Goal: Task Accomplishment & Management: Complete application form

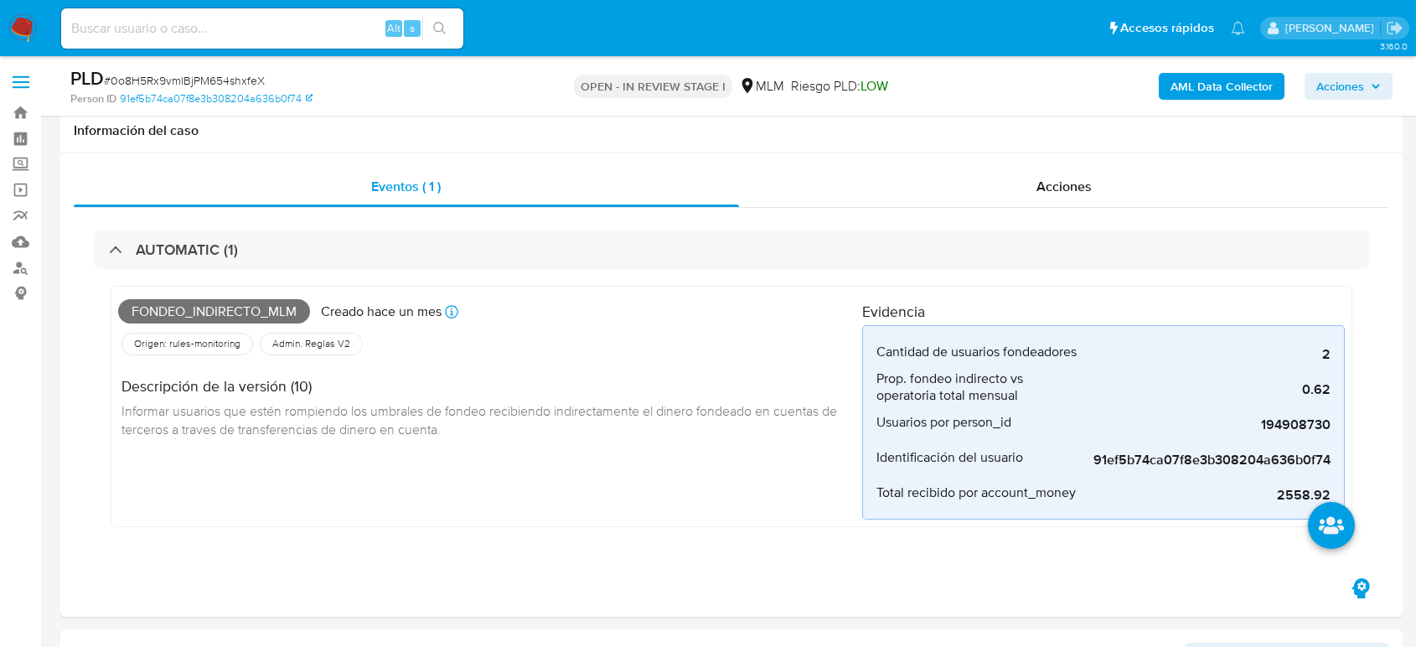
select select "10"
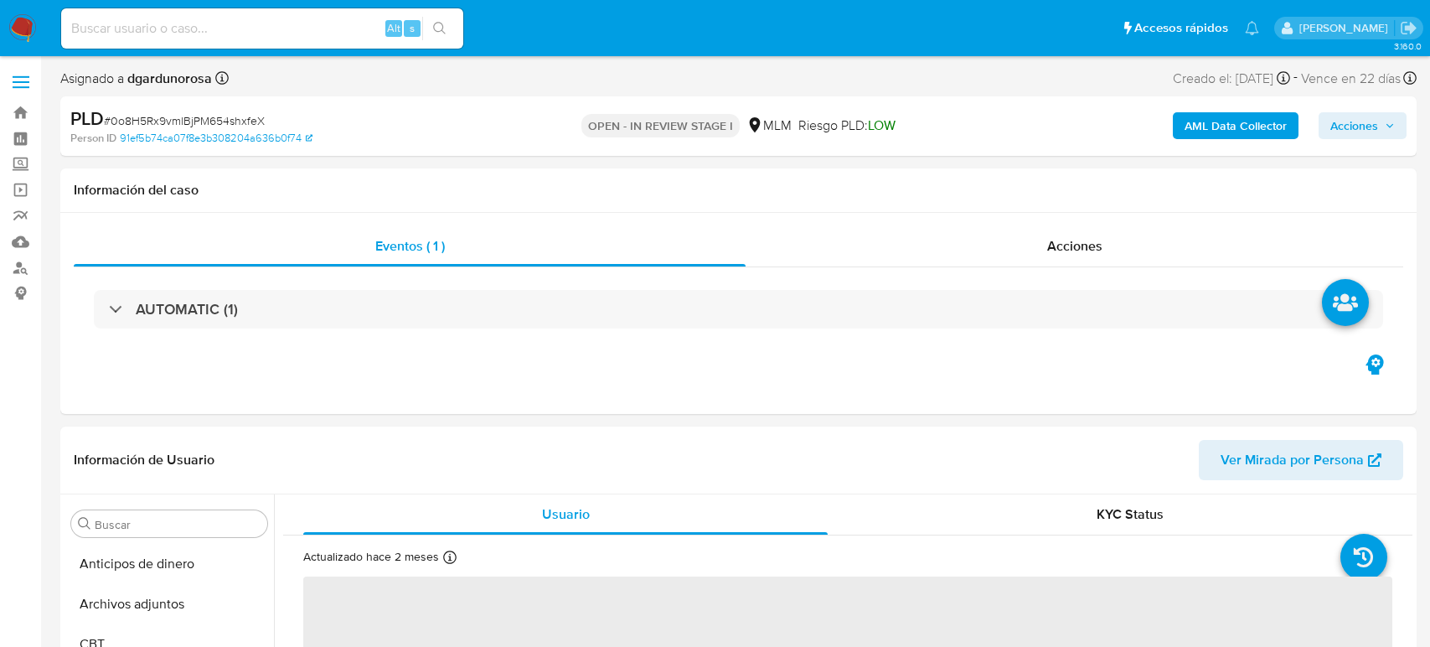
select select "10"
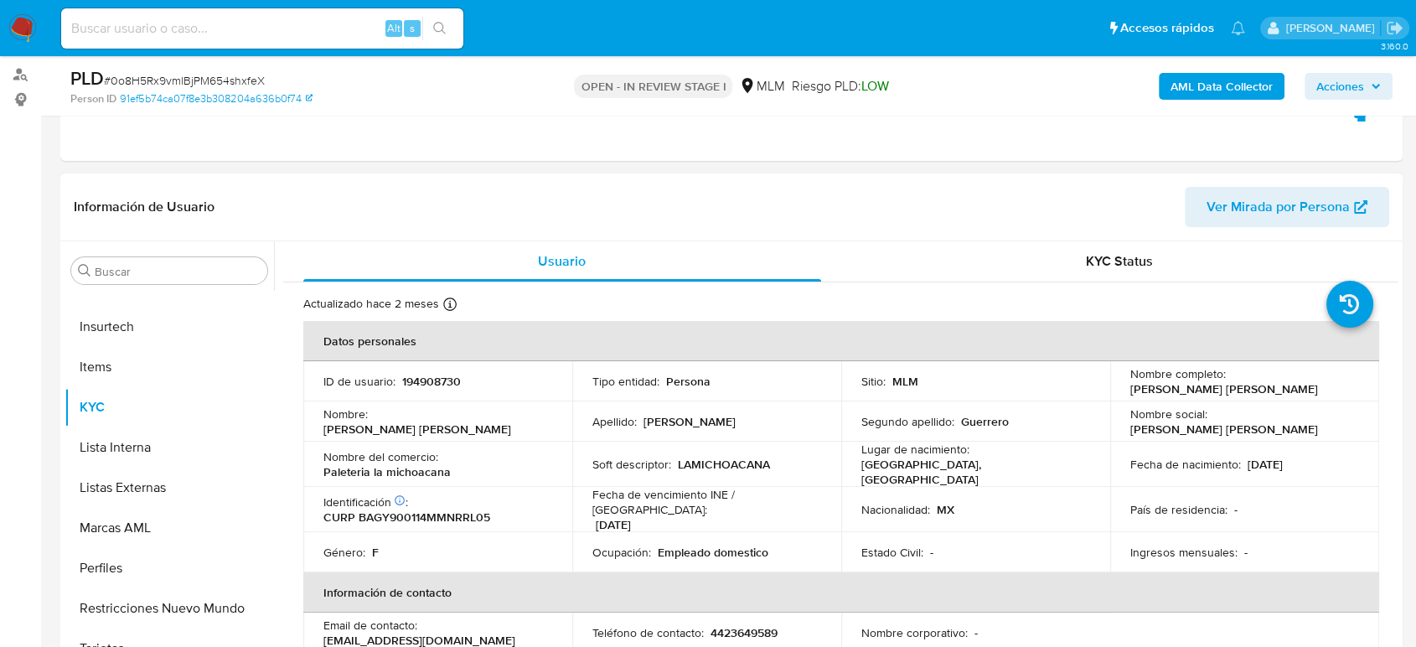
scroll to position [279, 0]
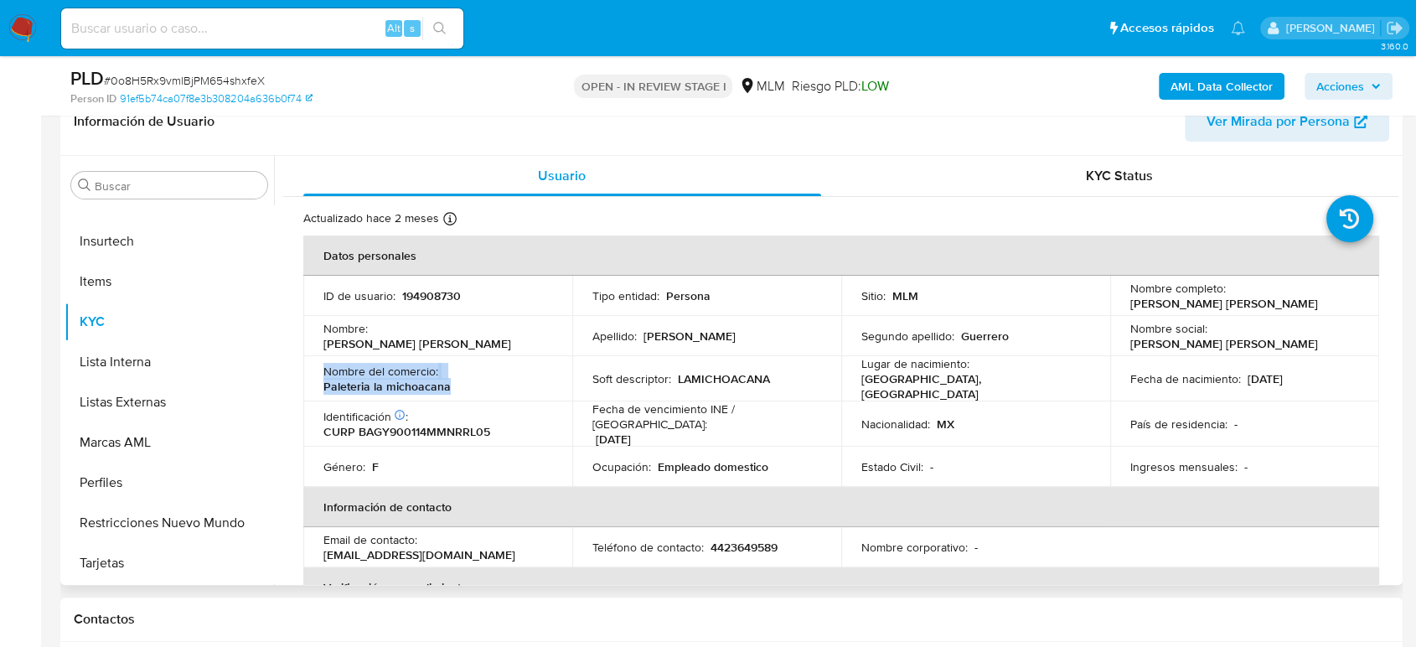
drag, startPoint x: 467, startPoint y: 395, endPoint x: 319, endPoint y: 374, distance: 149.9
click at [314, 374] on tbody "ID de usuario : 194908730 Tipo entidad : Persona Sitio : MLM Nombre completo : …" at bounding box center [841, 381] width 1076 height 211
copy div "Nombre del comercio : Paleteria la michoacana"
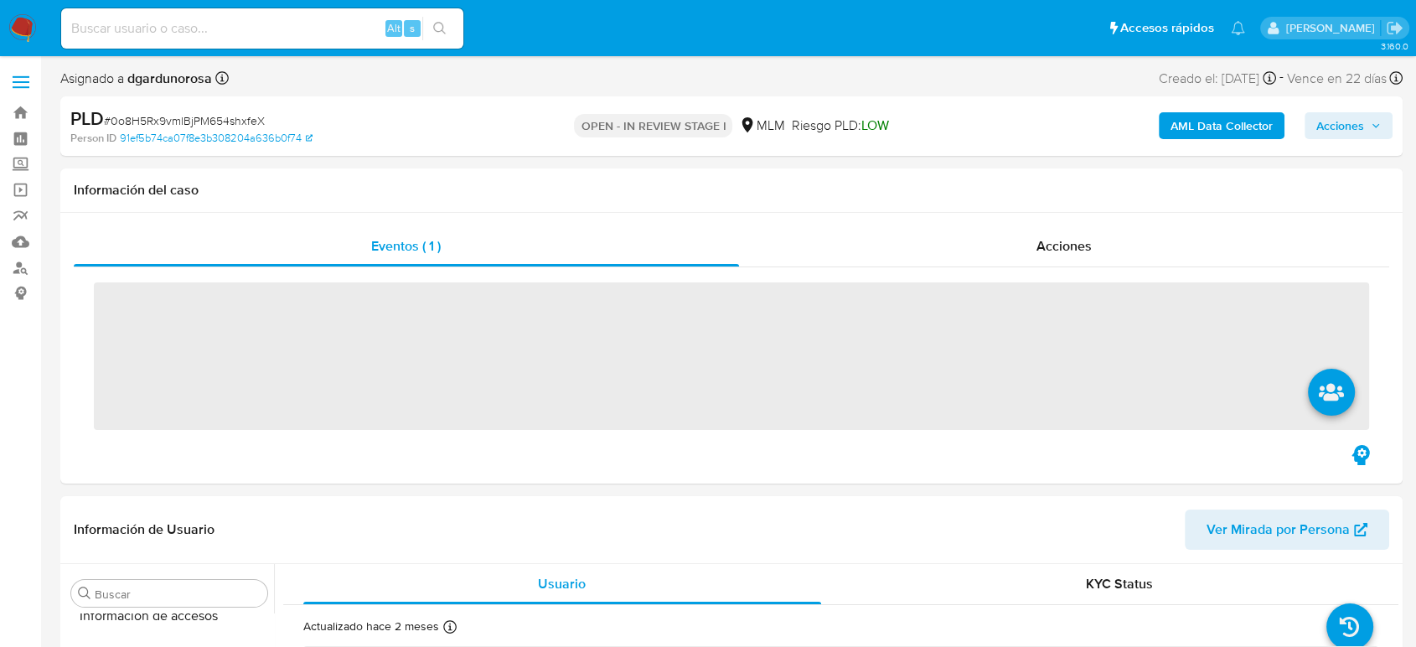
scroll to position [708, 0]
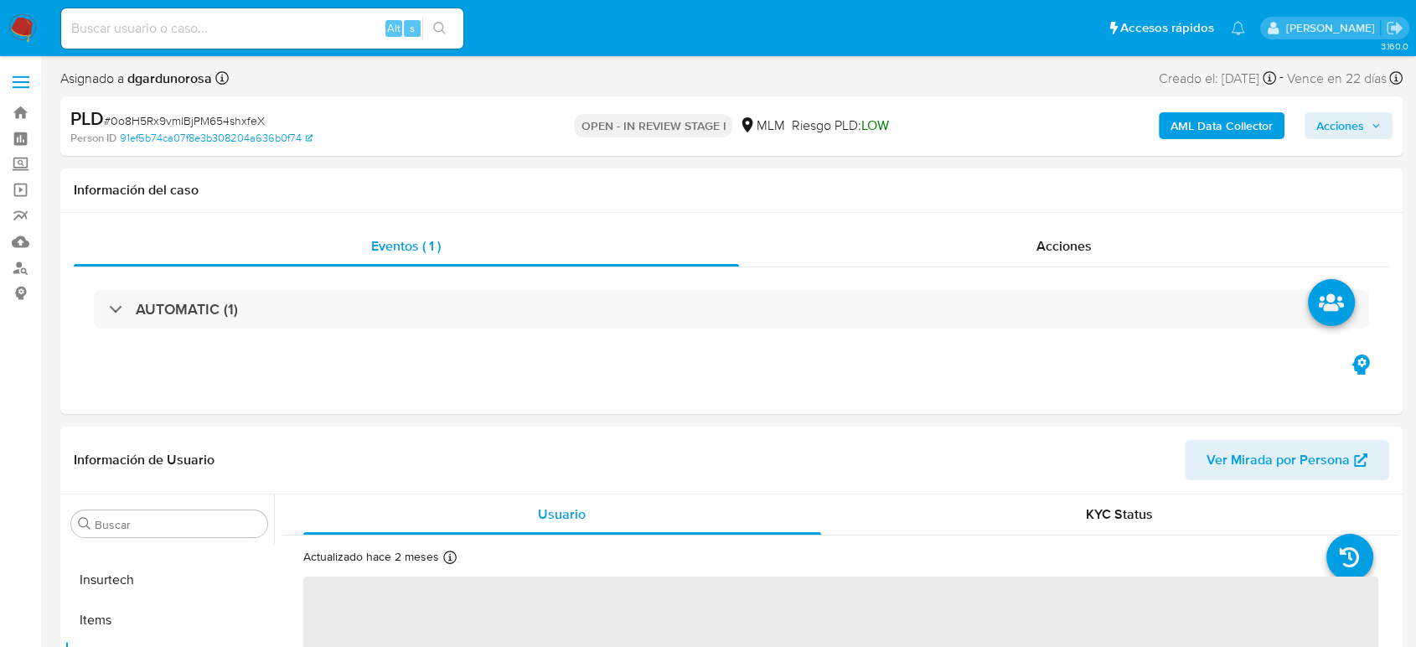
select select "10"
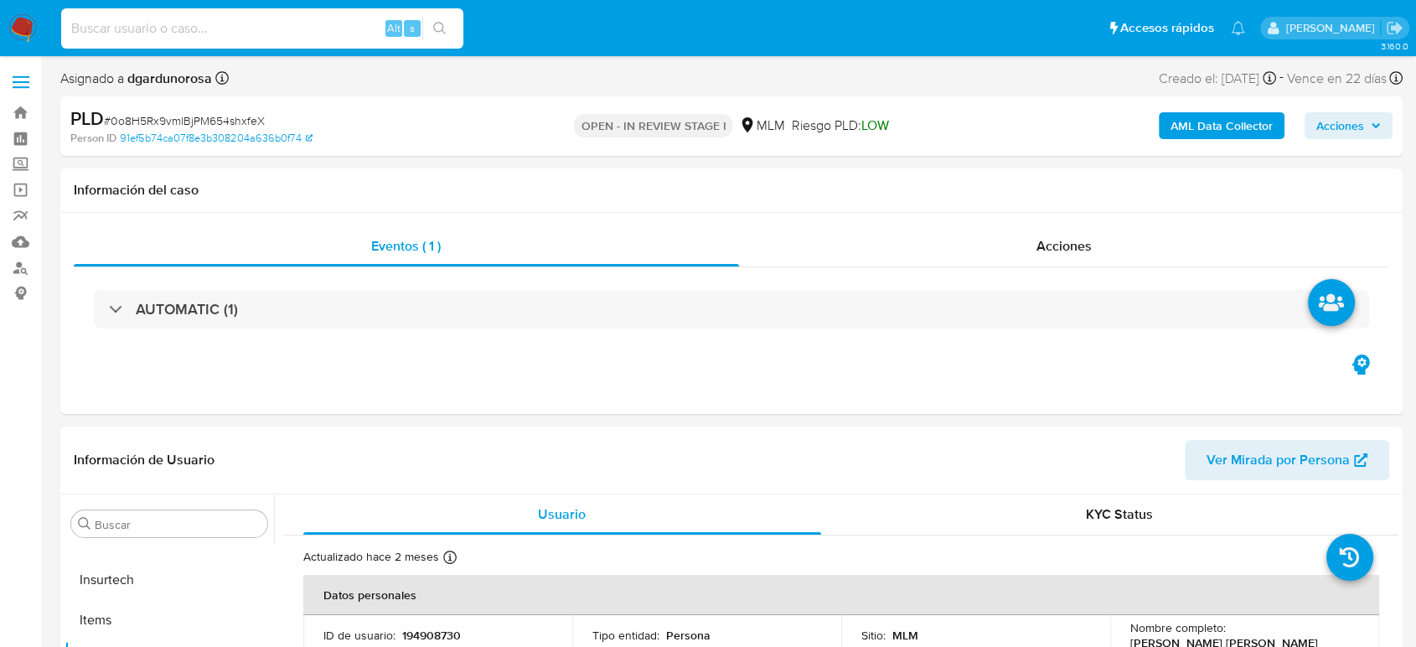
click at [356, 23] on input at bounding box center [262, 29] width 402 height 22
paste input "327768522"
type input "327768522"
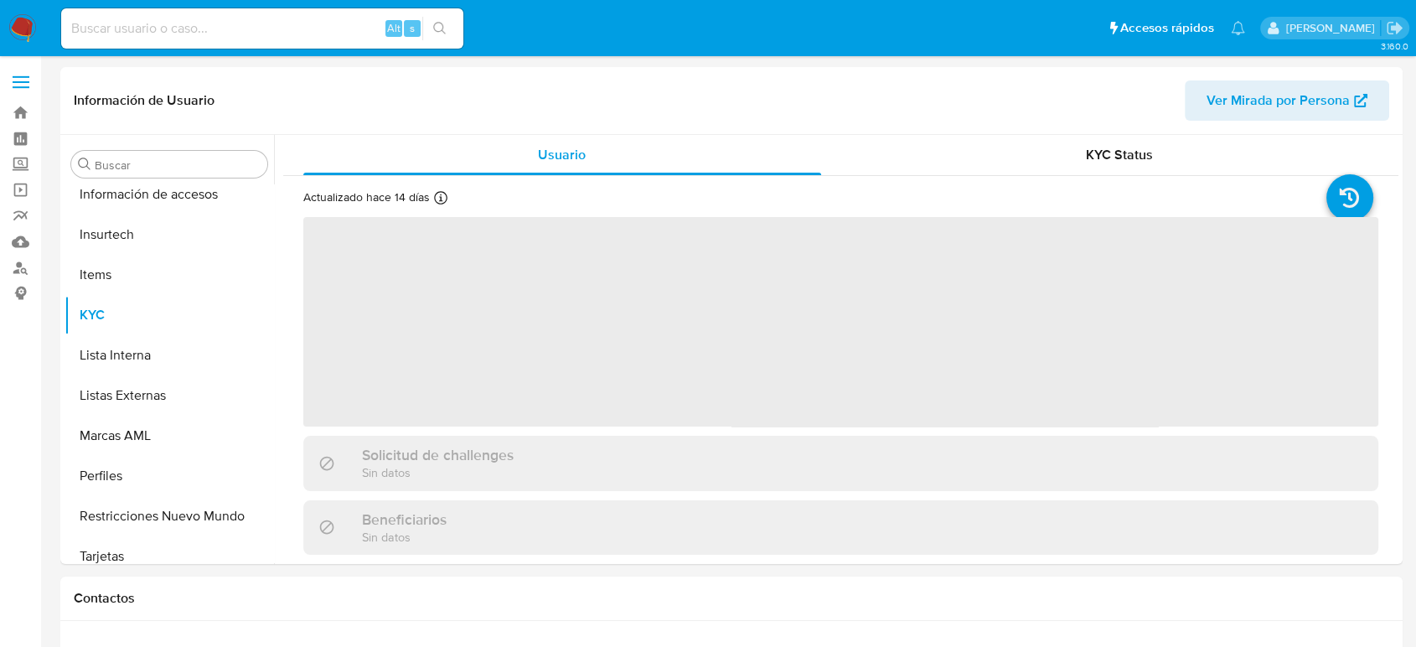
scroll to position [708, 0]
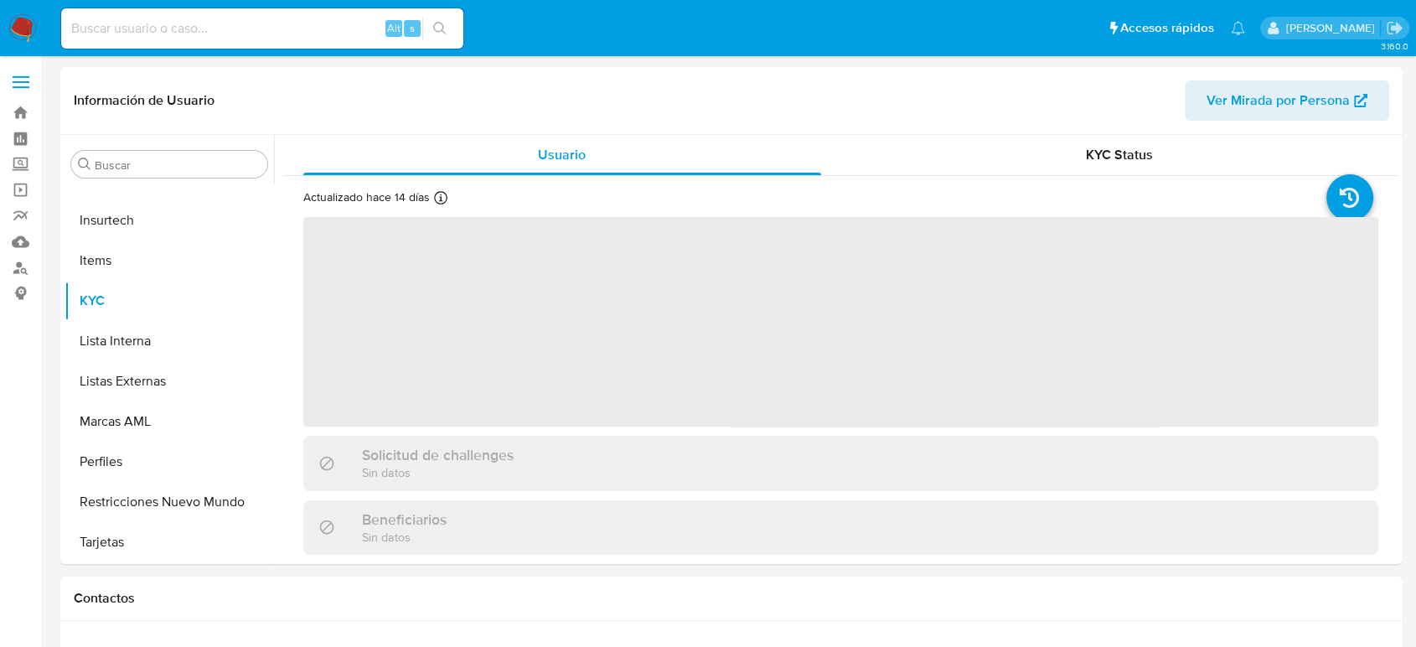
select select "10"
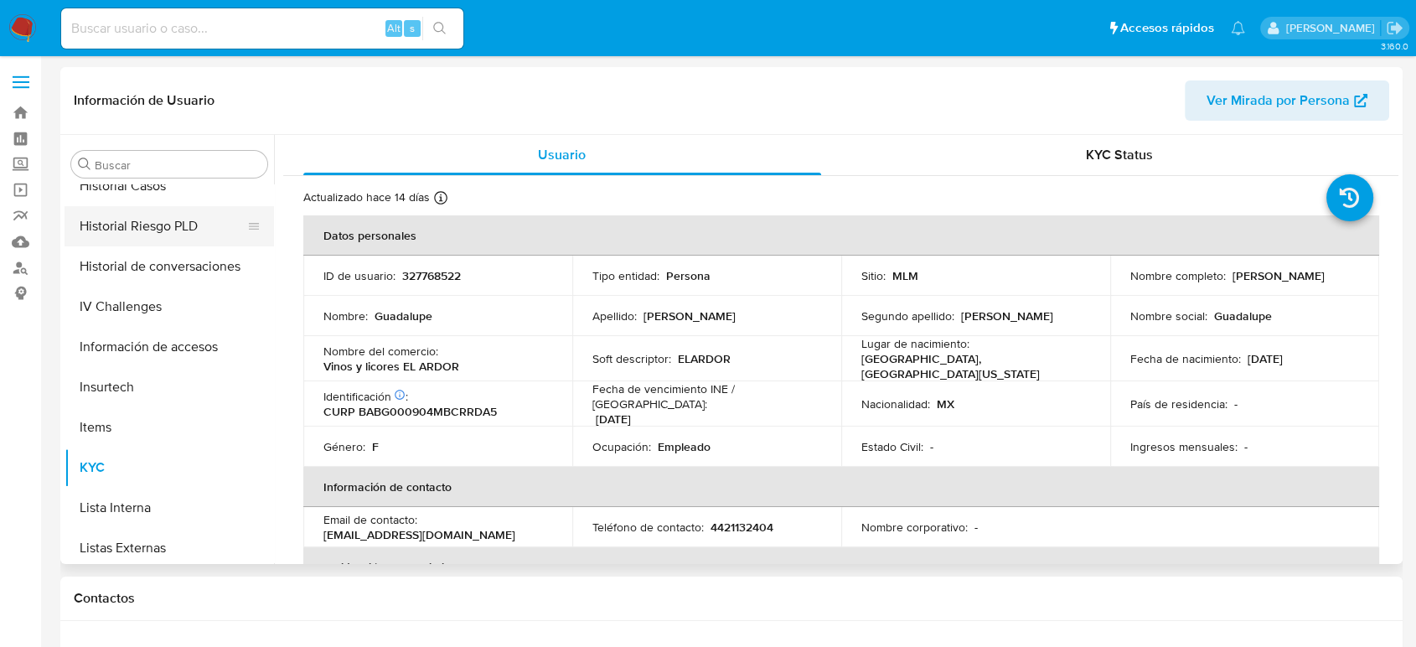
scroll to position [429, 0]
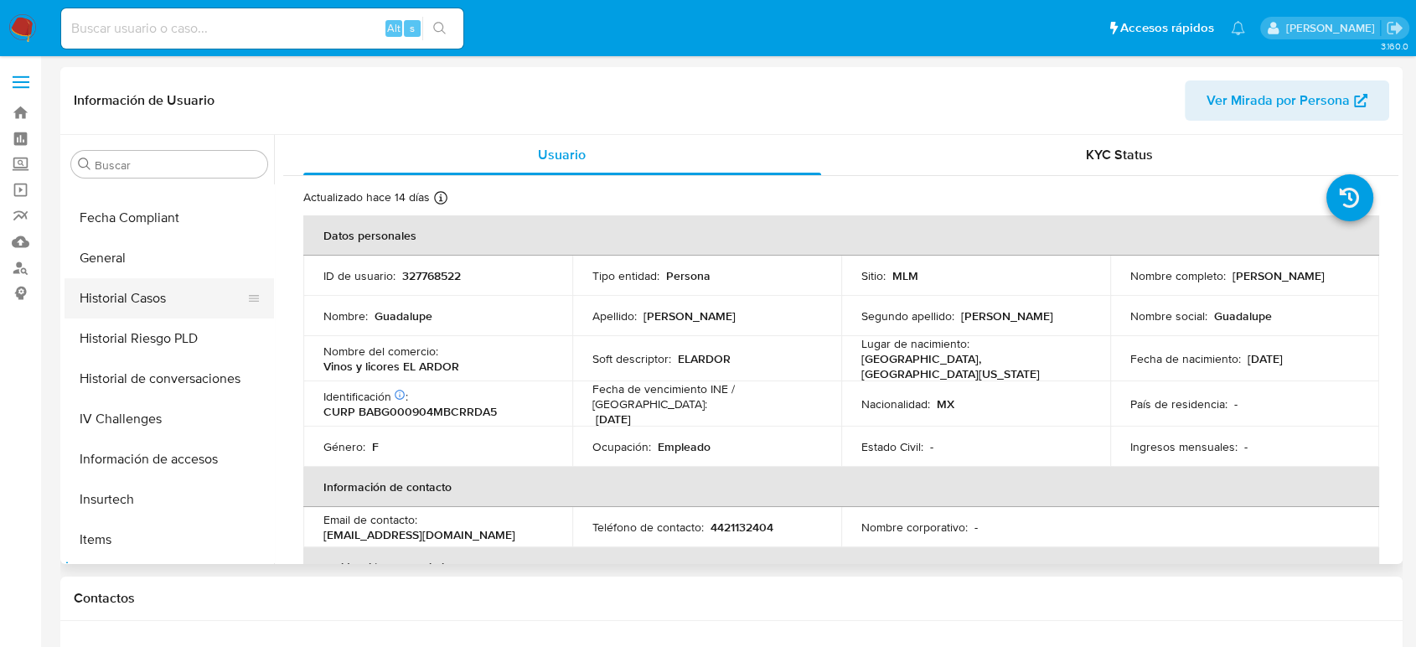
click at [145, 307] on button "Historial Casos" at bounding box center [162, 298] width 196 height 40
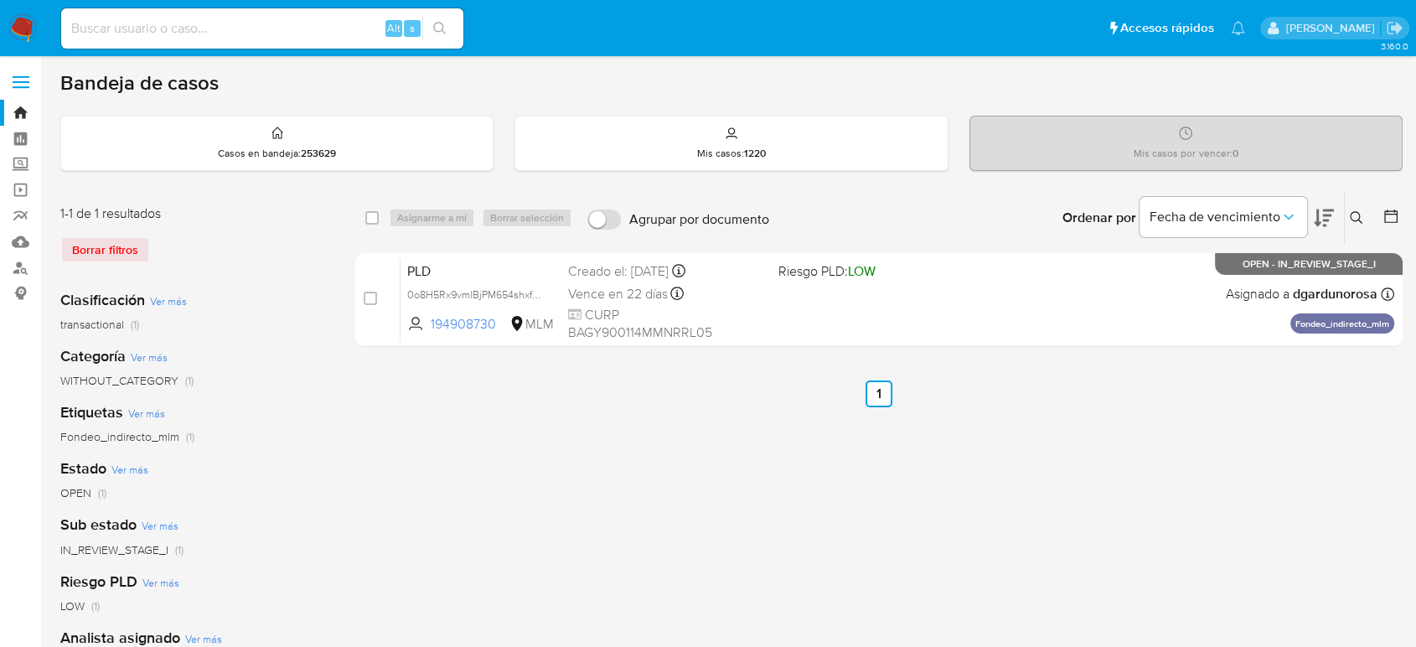
click at [1353, 224] on button at bounding box center [1358, 218] width 28 height 20
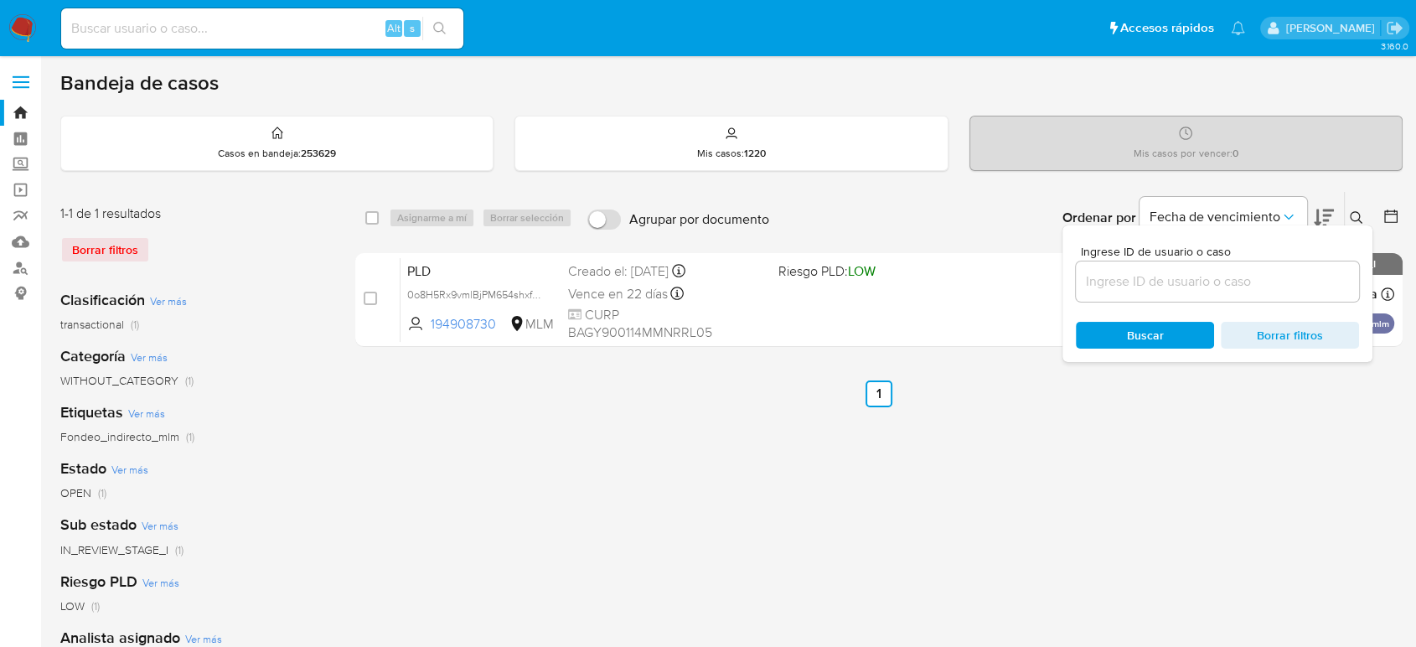
click at [1253, 271] on input at bounding box center [1217, 282] width 283 height 22
type input "1095706825"
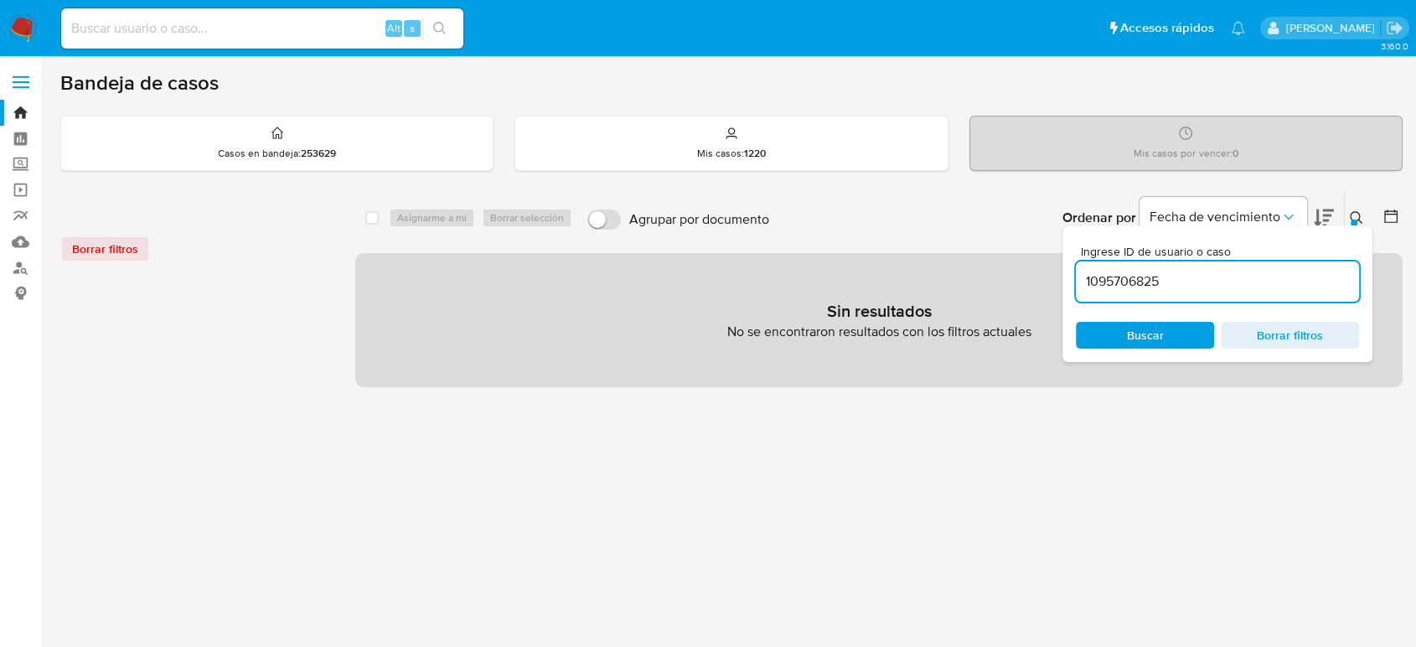
click at [101, 236] on div "Borrar filtros" at bounding box center [194, 248] width 268 height 27
click at [17, 30] on img at bounding box center [22, 28] width 28 height 28
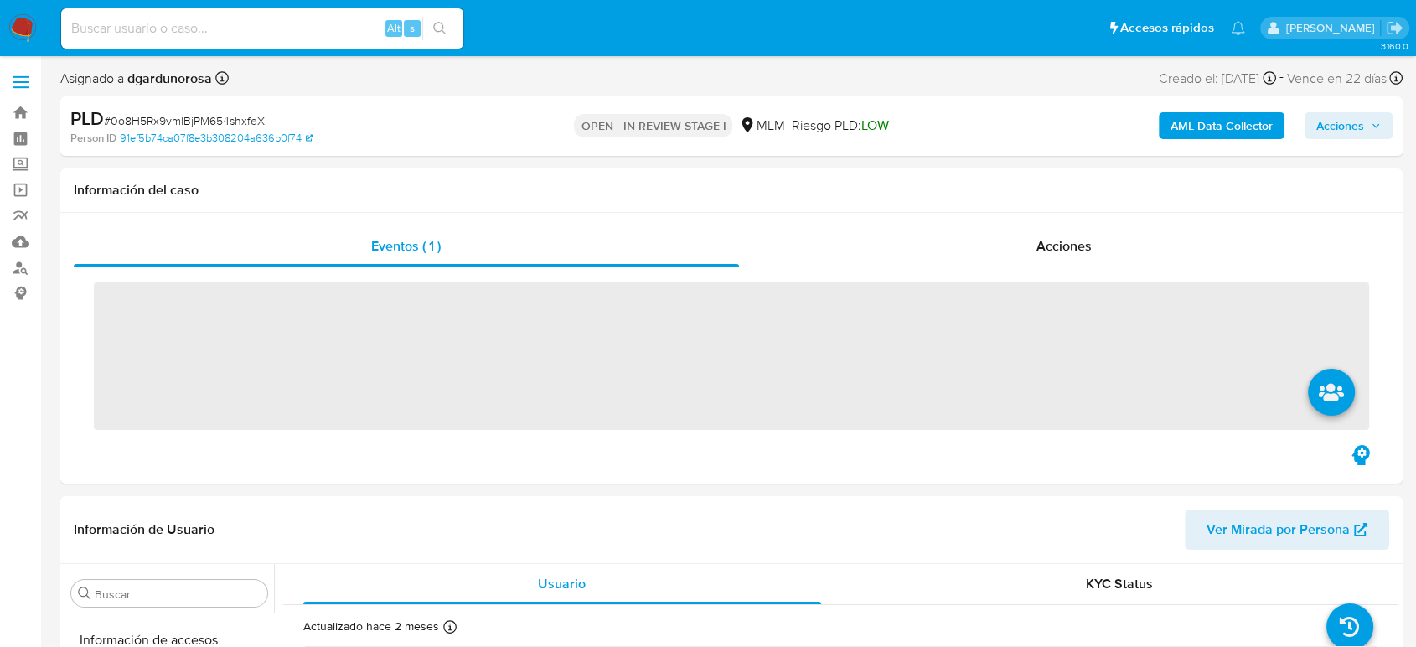
scroll to position [708, 0]
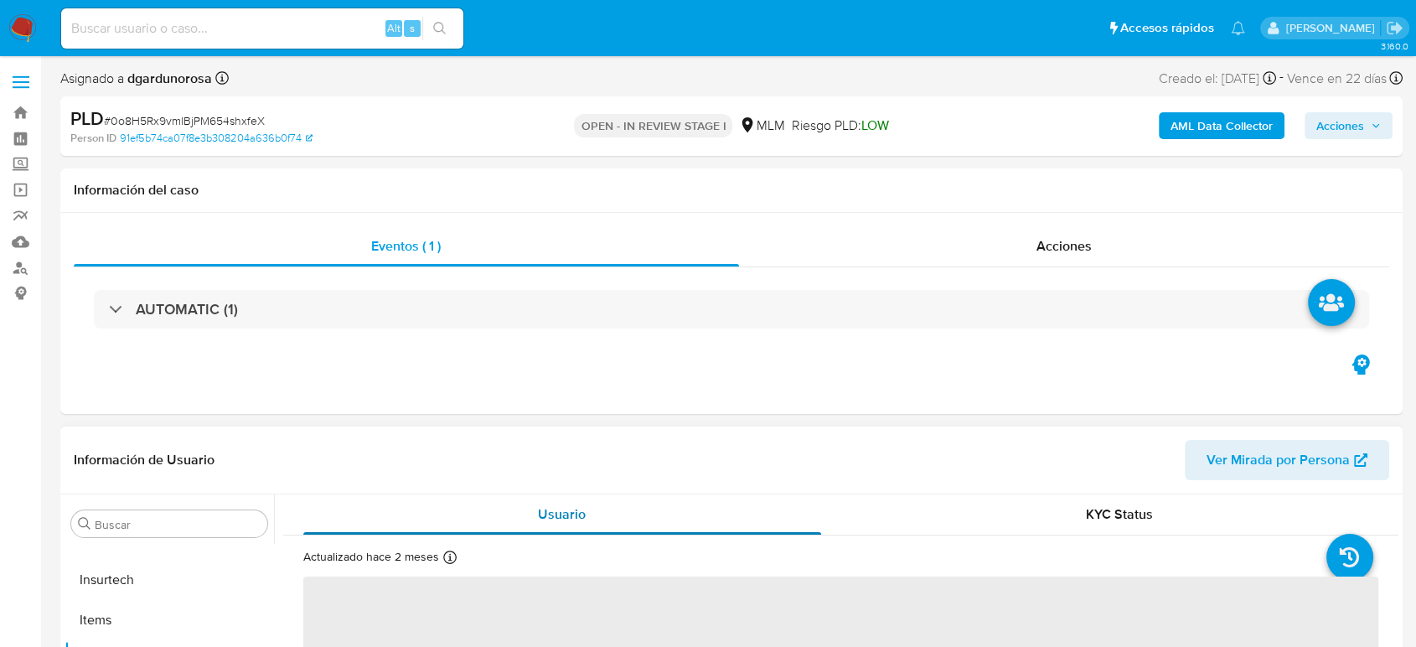
select select "10"
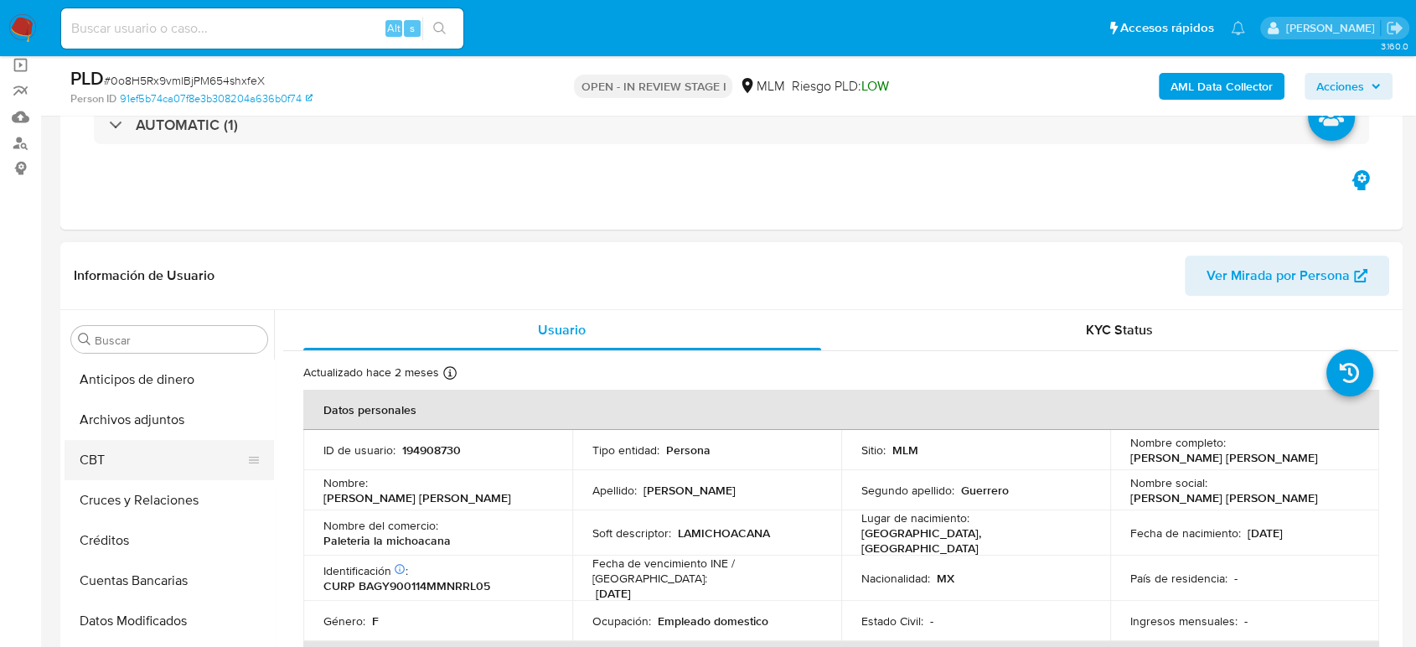
scroll to position [93, 0]
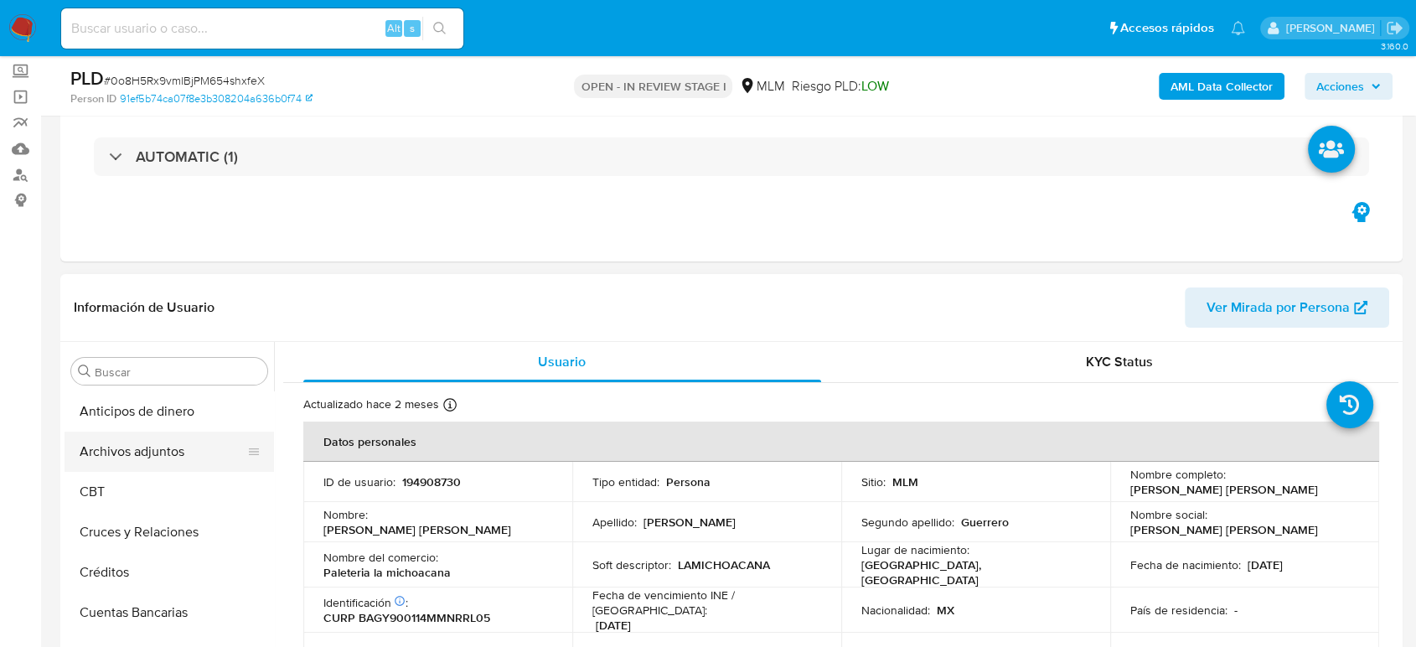
click at [184, 451] on button "Archivos adjuntos" at bounding box center [162, 451] width 196 height 40
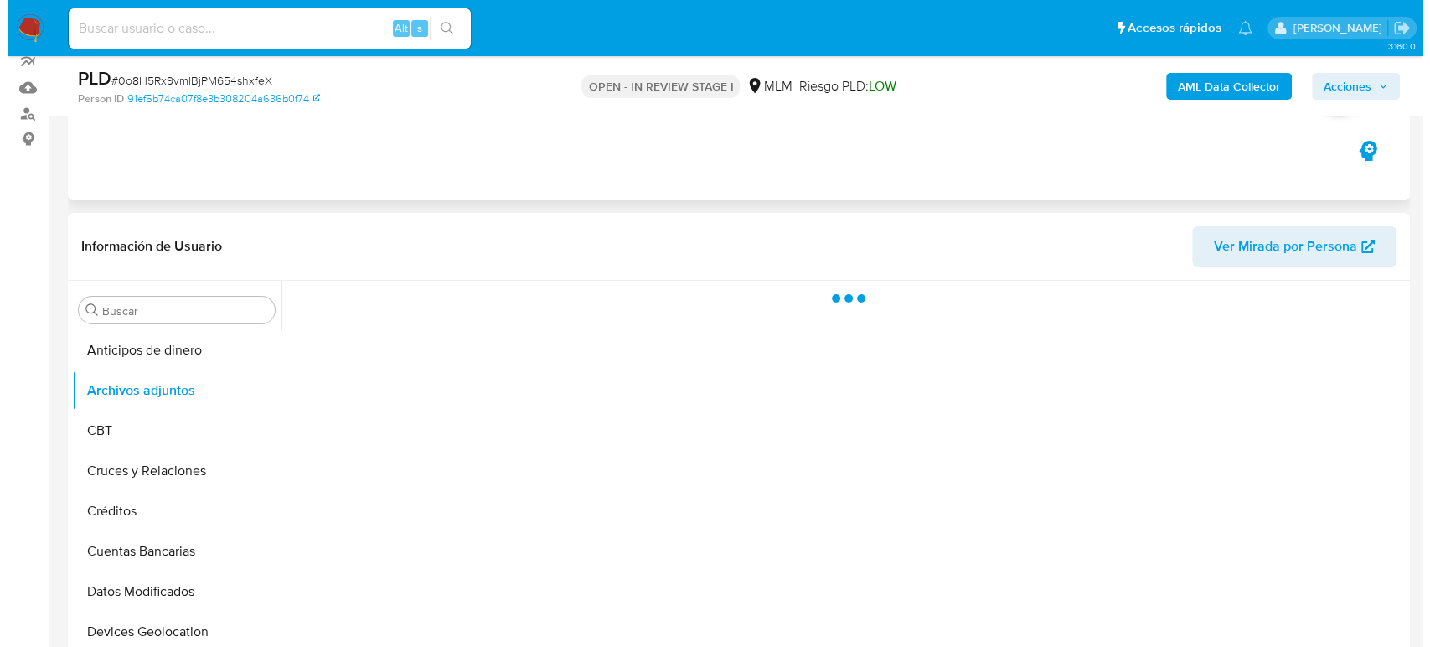
scroll to position [186, 0]
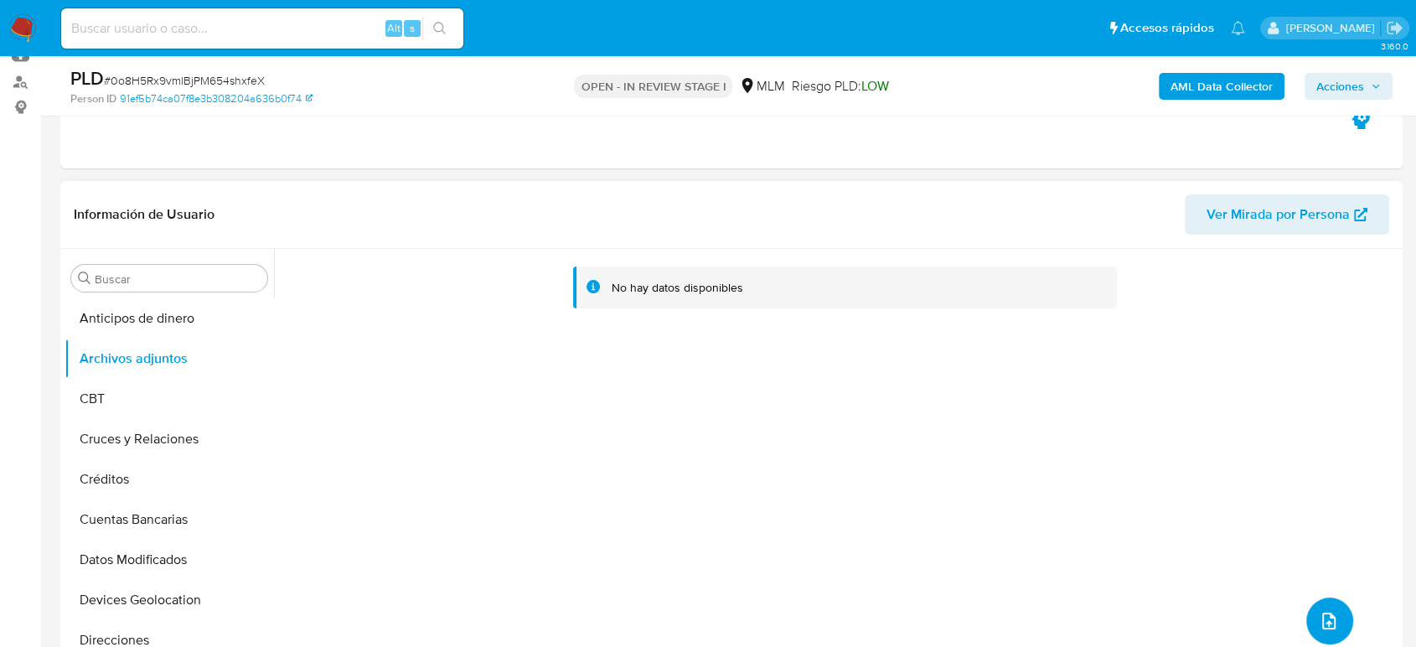
click at [1318, 611] on span "upload-file" at bounding box center [1328, 621] width 20 height 20
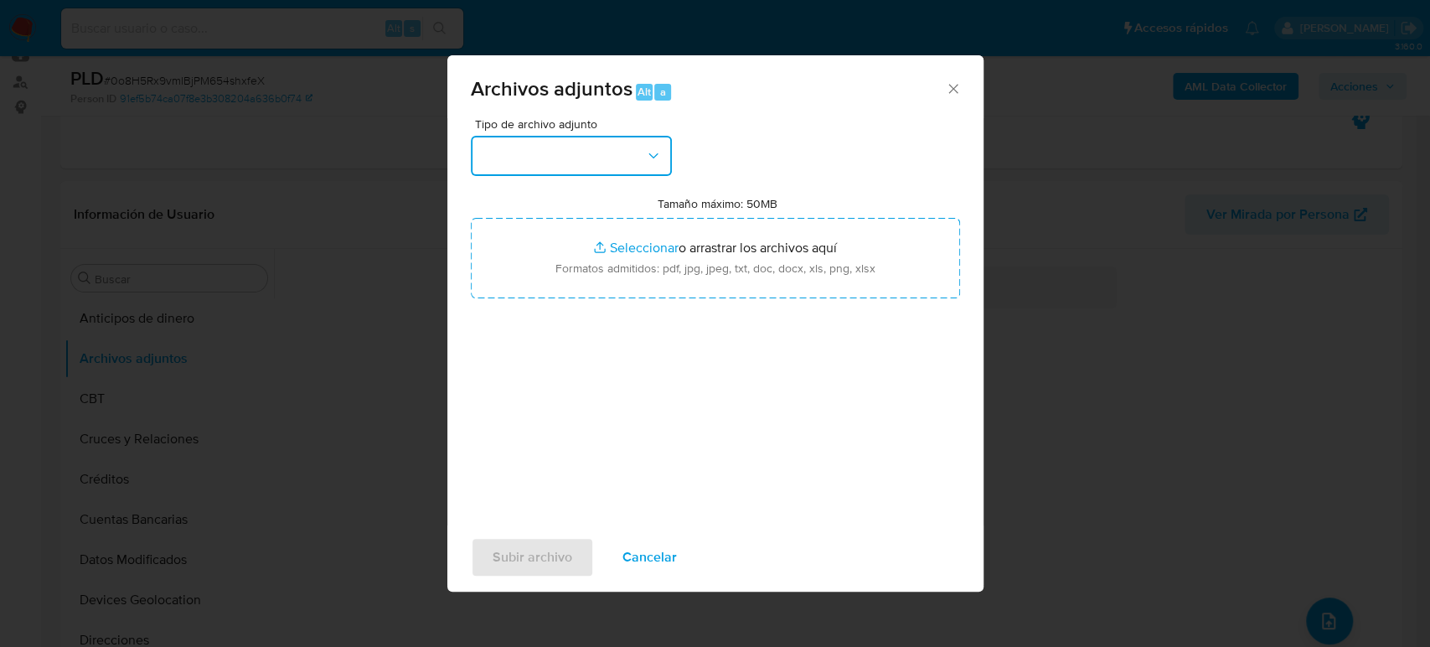
click at [598, 153] on button "button" at bounding box center [571, 156] width 201 height 40
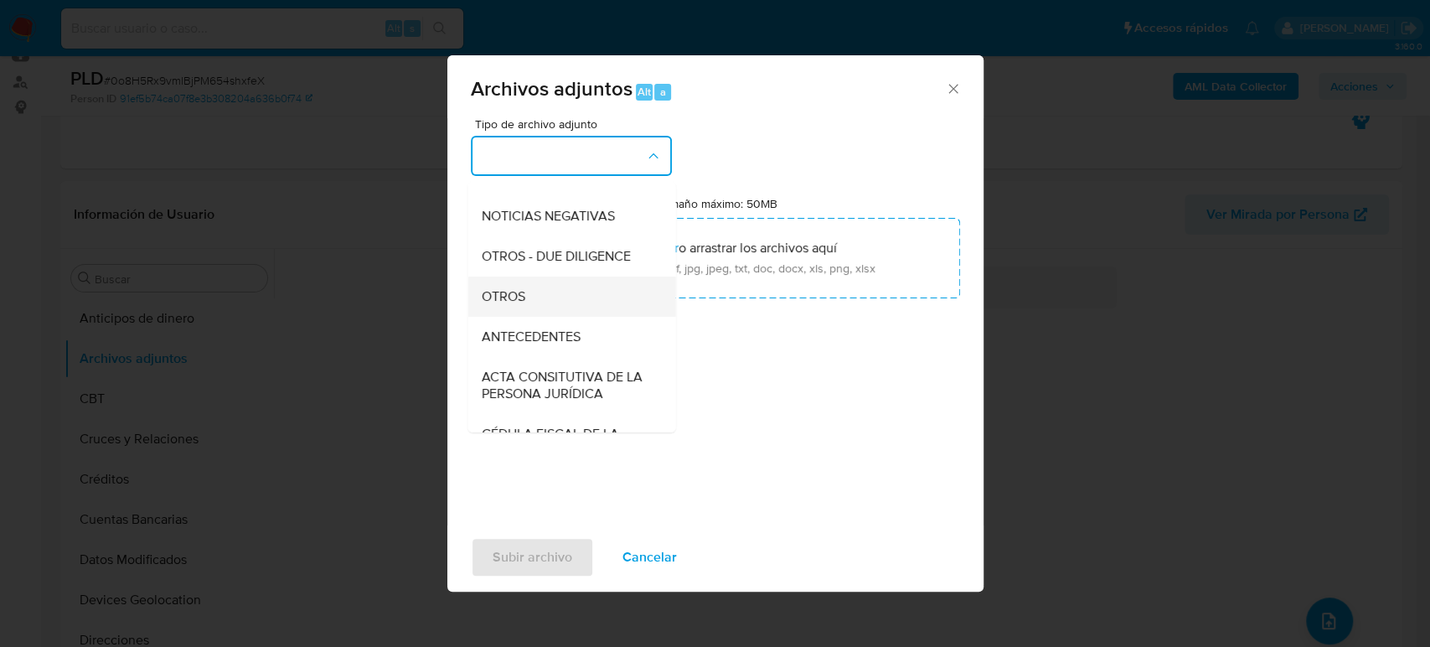
click at [519, 305] on span "OTROS" at bounding box center [503, 296] width 44 height 17
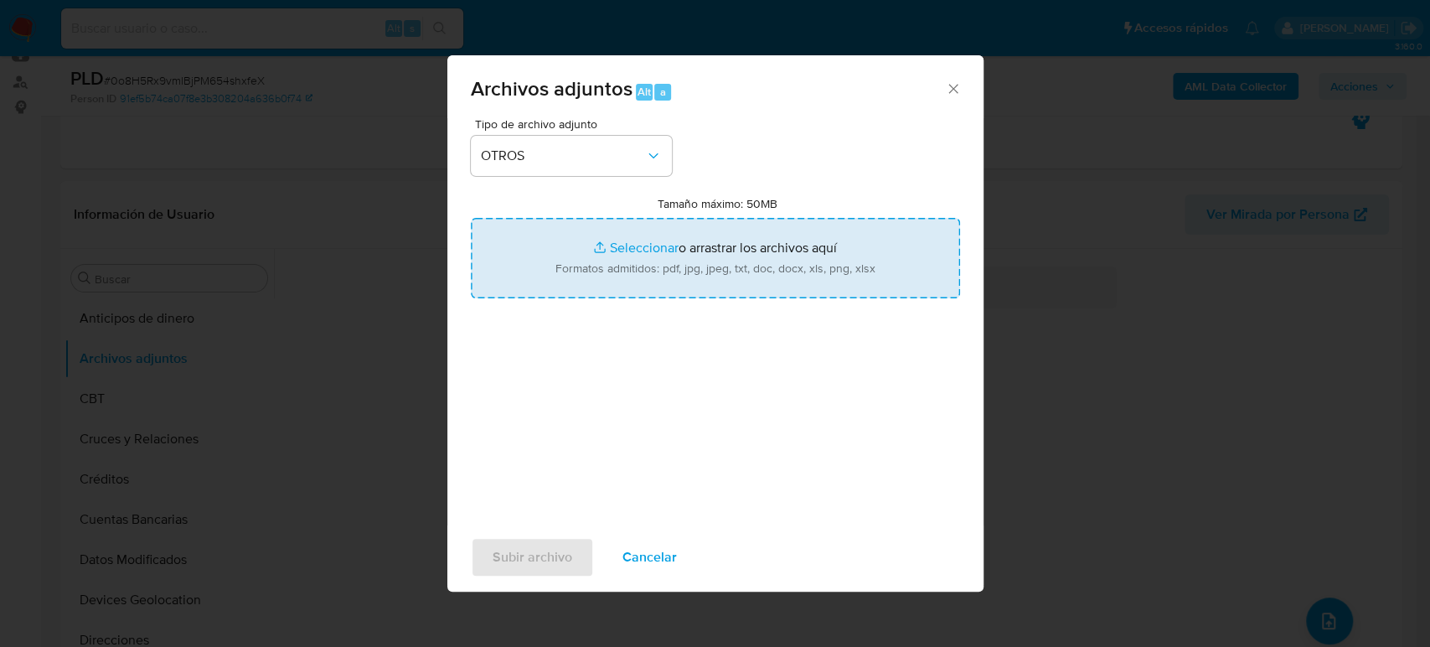
type input "C:\fakepath\194908730_Yolanda Barragan_Agosto2025.pdf"
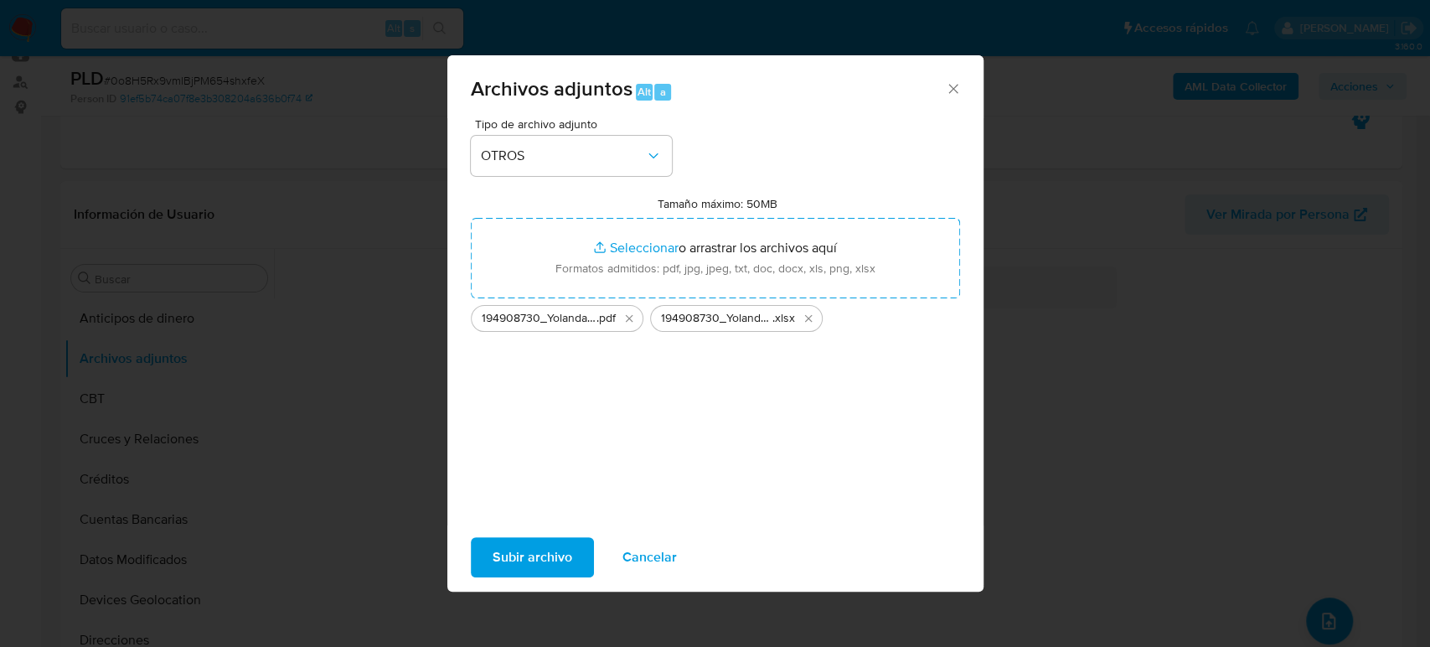
click at [570, 555] on span "Subir archivo" at bounding box center [533, 557] width 80 height 37
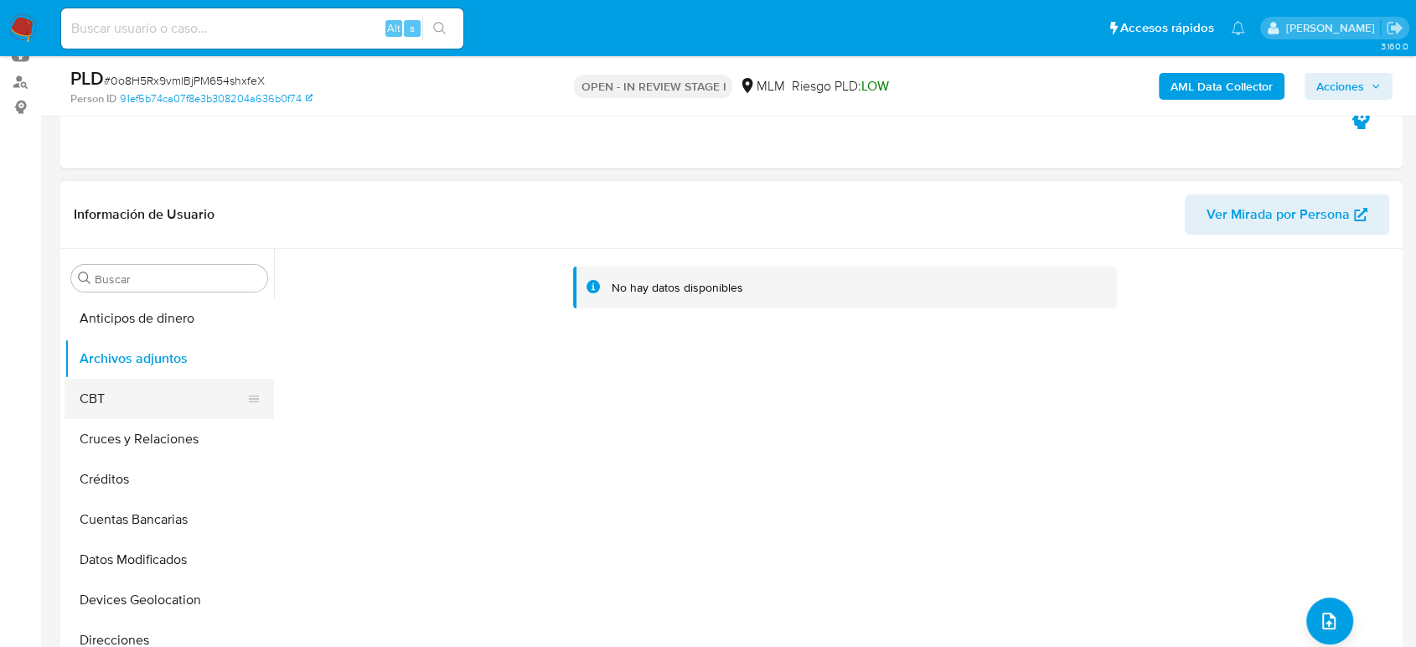
click at [114, 407] on button "CBT" at bounding box center [162, 399] width 196 height 40
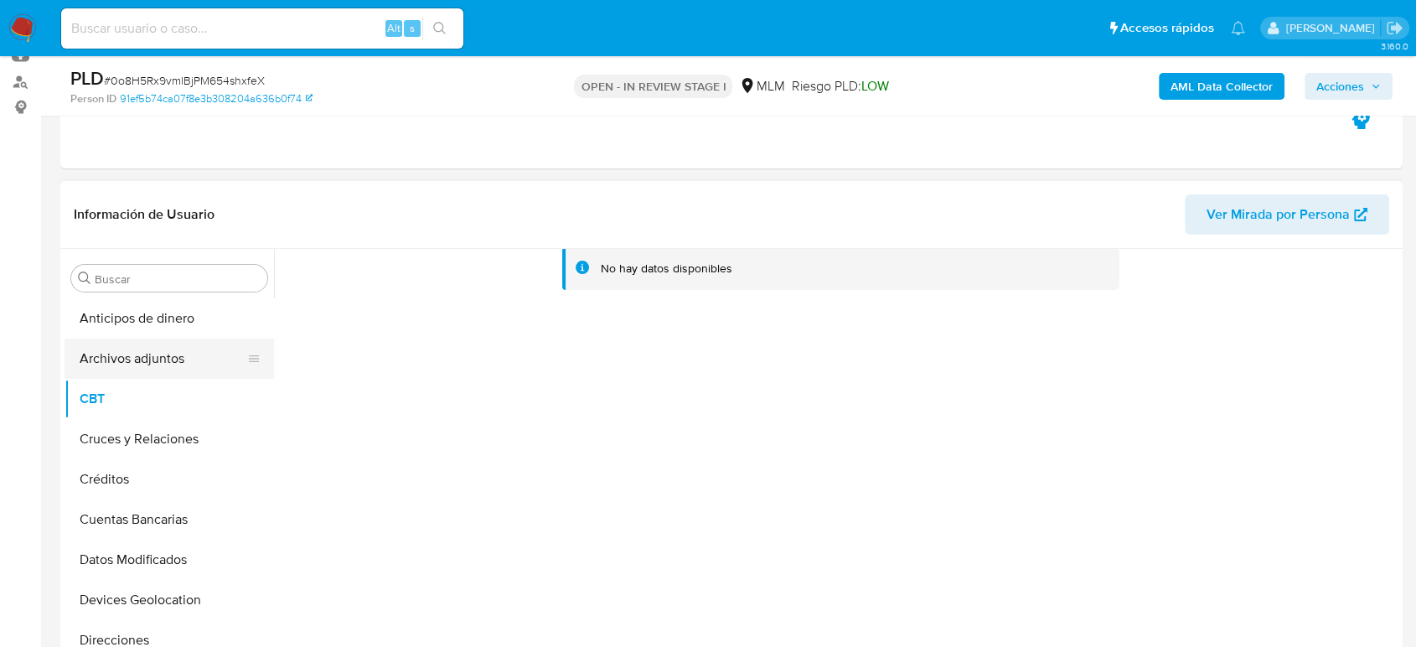
click at [160, 356] on button "Archivos adjuntos" at bounding box center [162, 358] width 196 height 40
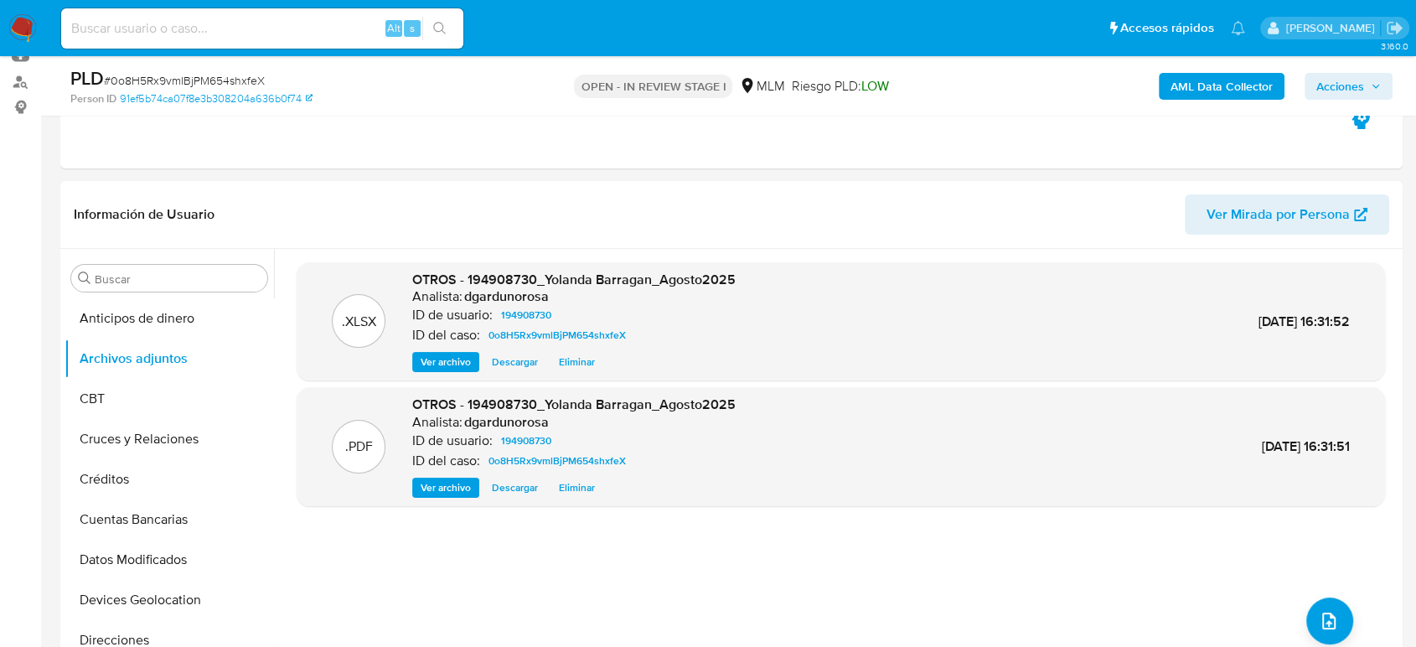
click at [1354, 85] on span "Acciones" at bounding box center [1340, 86] width 48 height 27
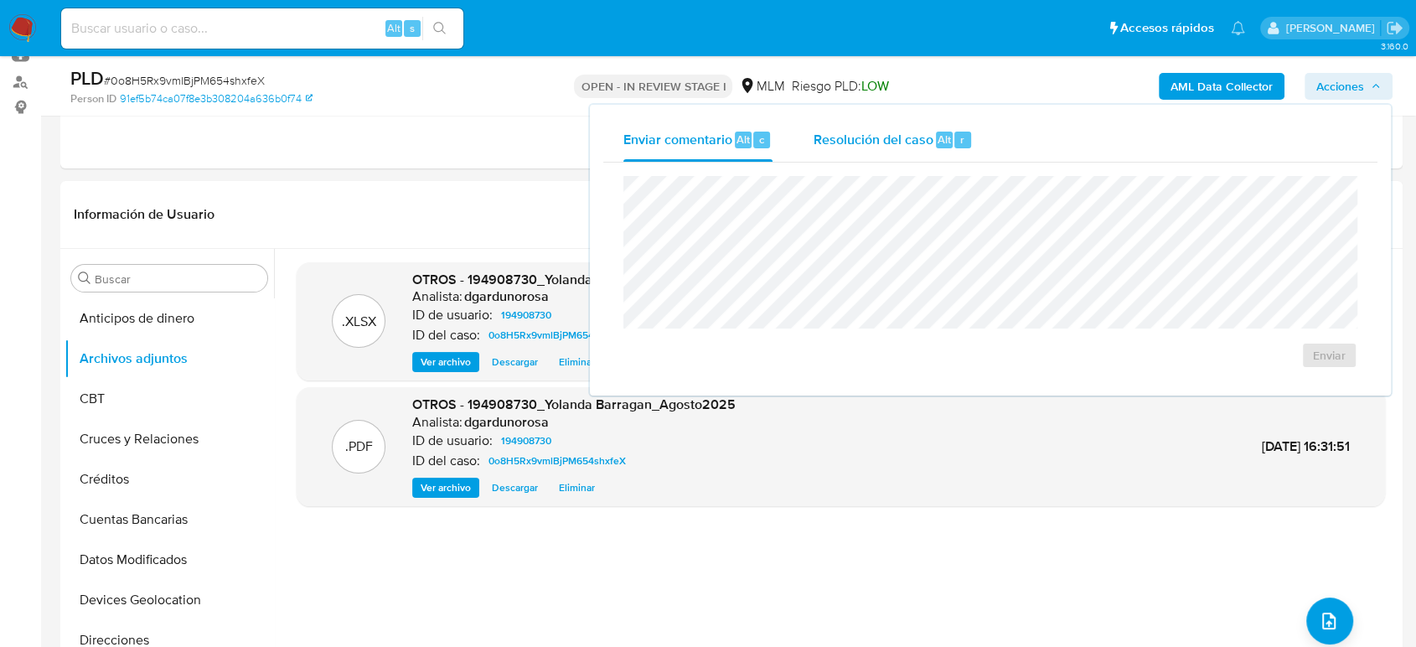
click at [891, 140] on span "Resolución del caso" at bounding box center [873, 138] width 120 height 19
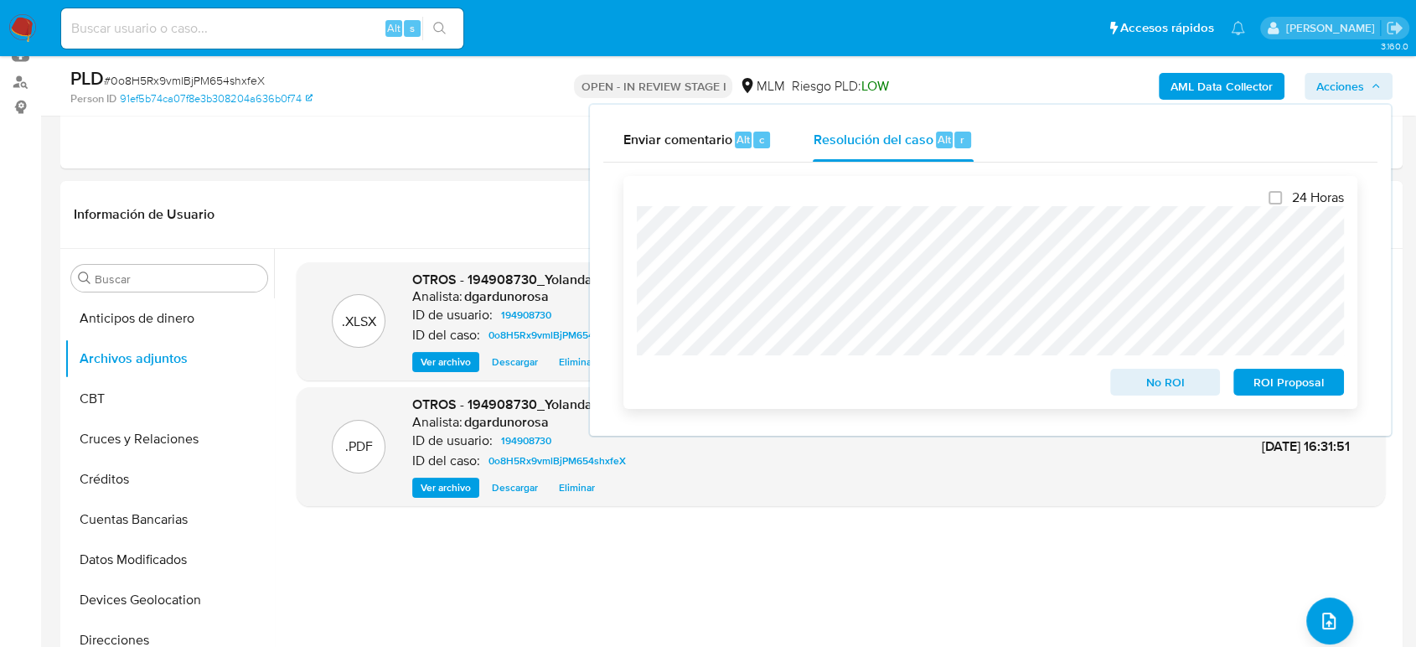
click at [1132, 388] on span "No ROI" at bounding box center [1165, 381] width 87 height 23
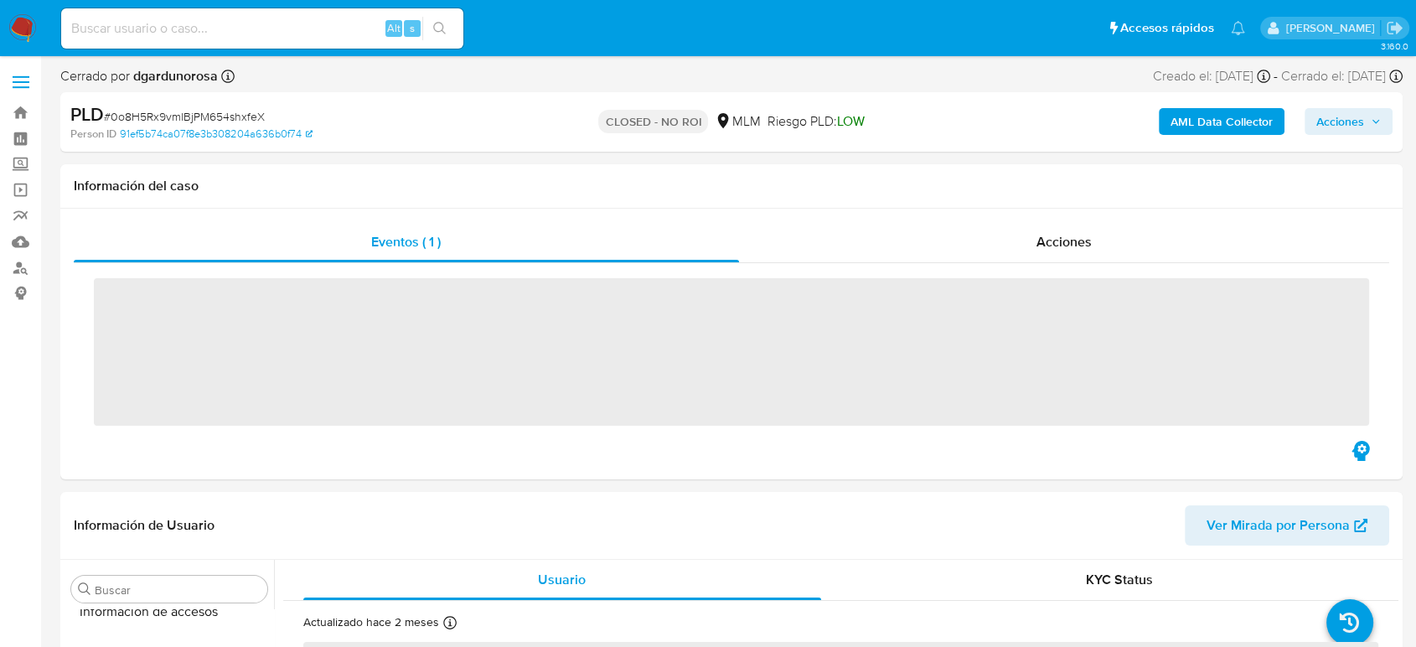
scroll to position [708, 0]
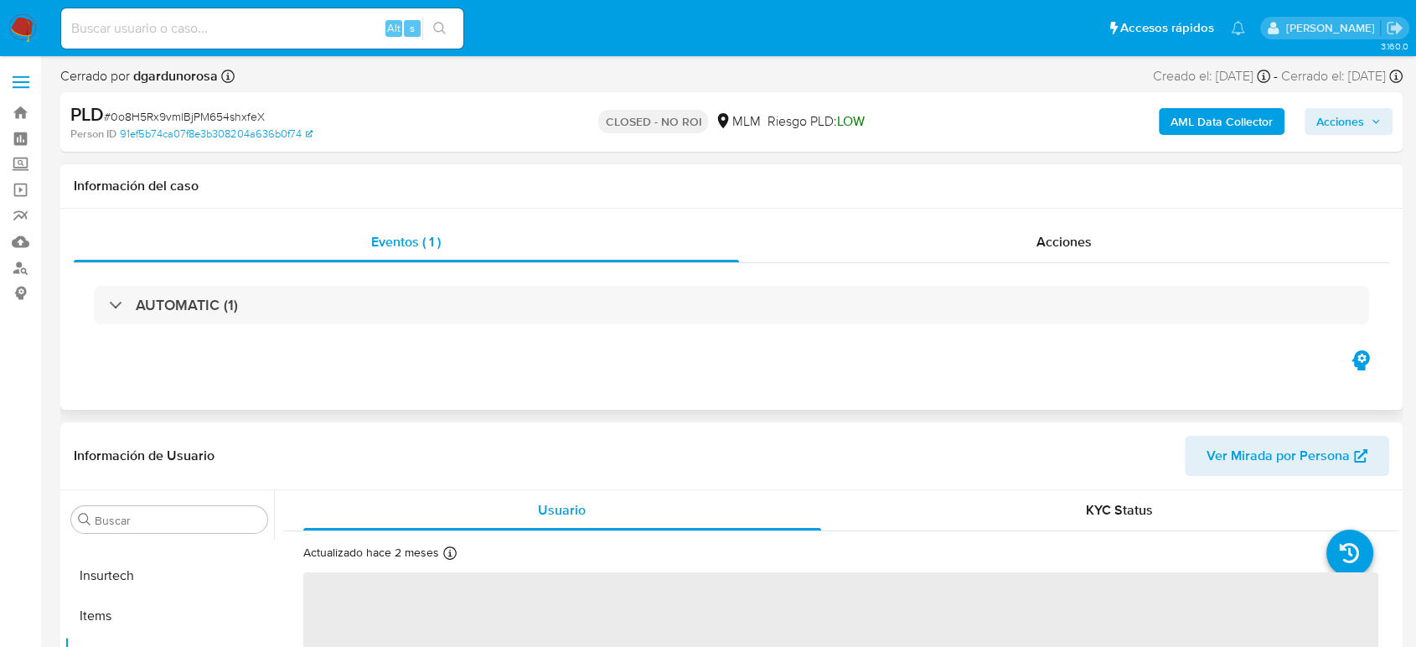
select select "10"
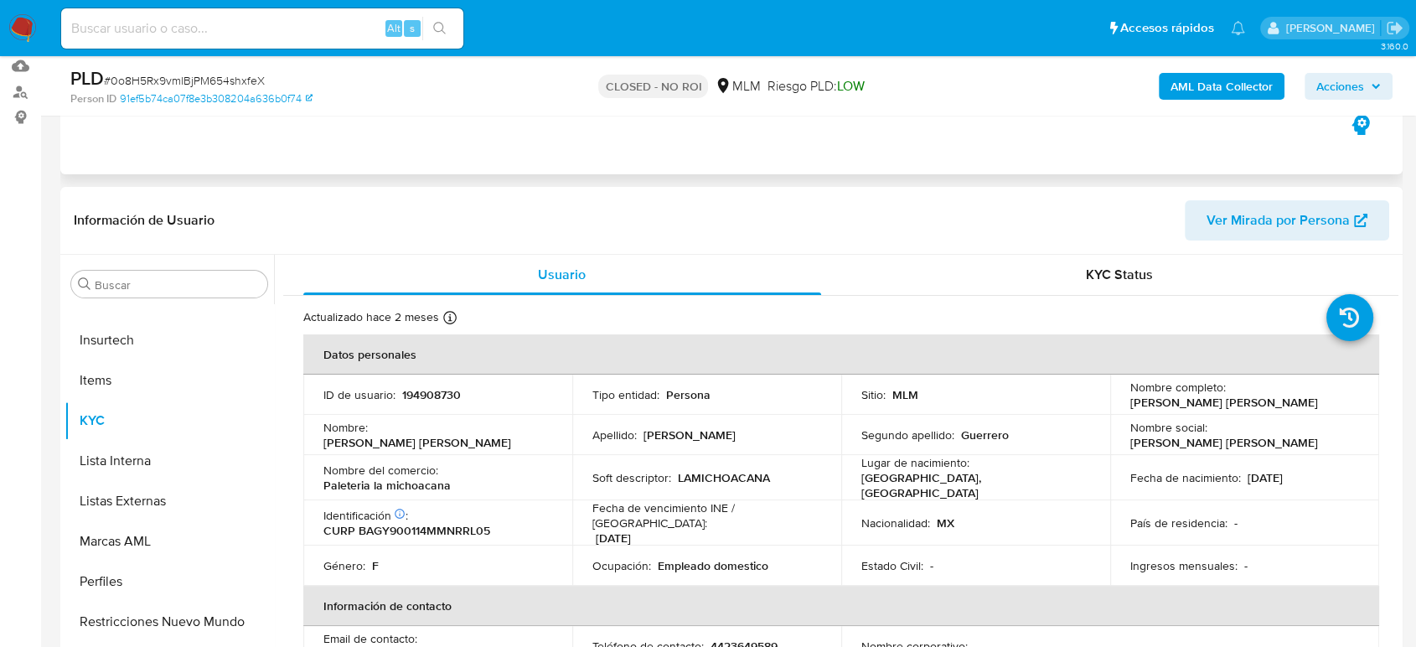
scroll to position [186, 0]
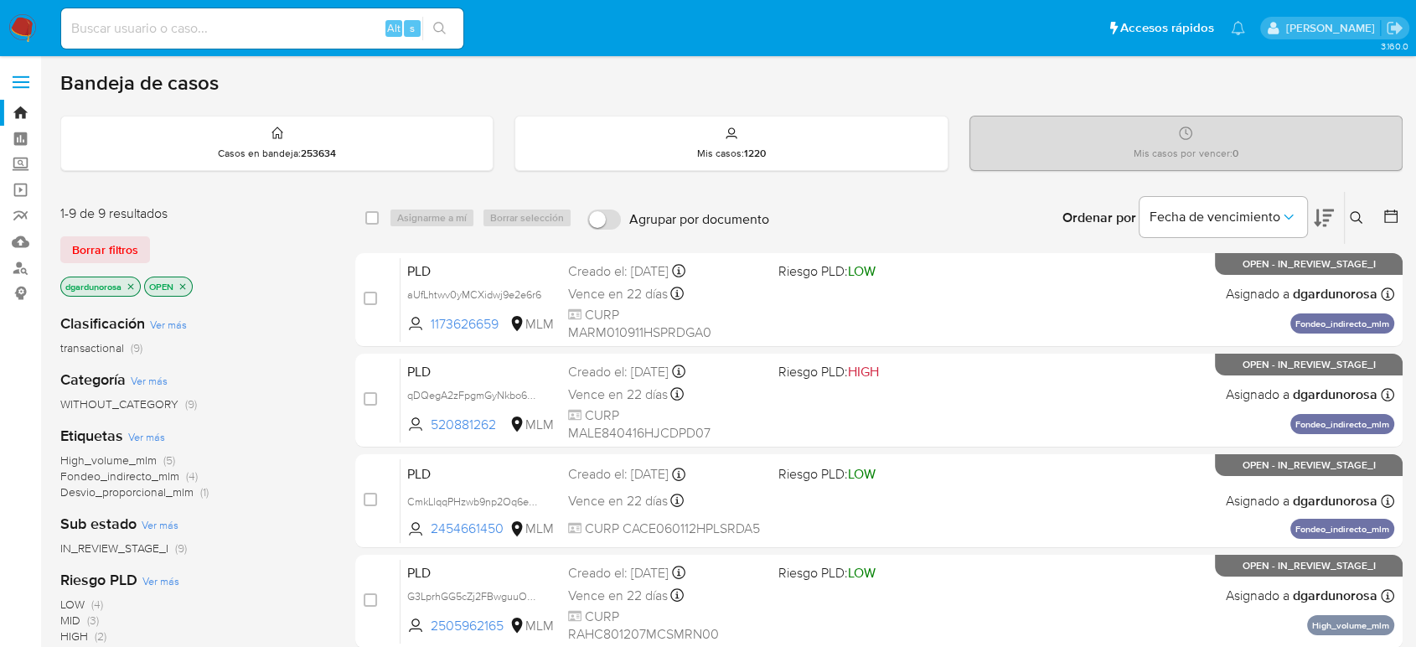
click at [1354, 212] on icon at bounding box center [1355, 217] width 13 height 13
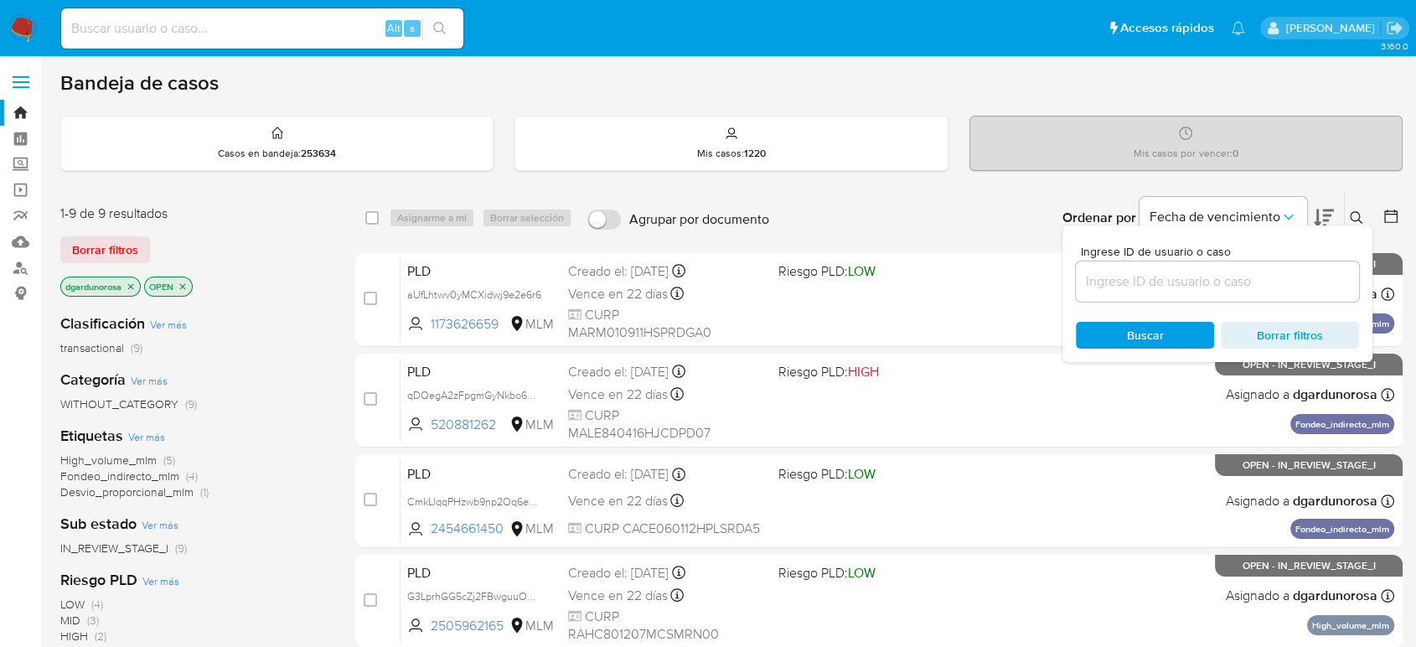
click at [1193, 291] on input at bounding box center [1217, 282] width 283 height 22
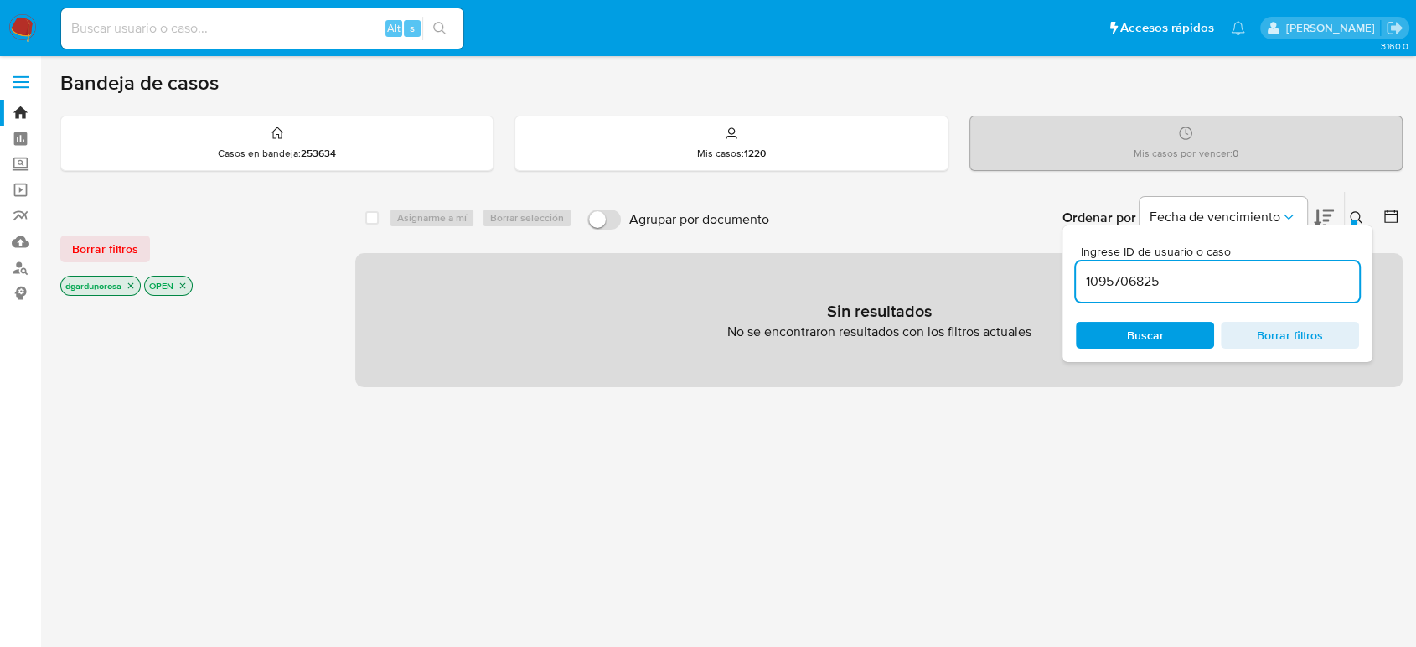
click at [1193, 291] on input "1095706825" at bounding box center [1217, 282] width 283 height 22
type input "1095706825"
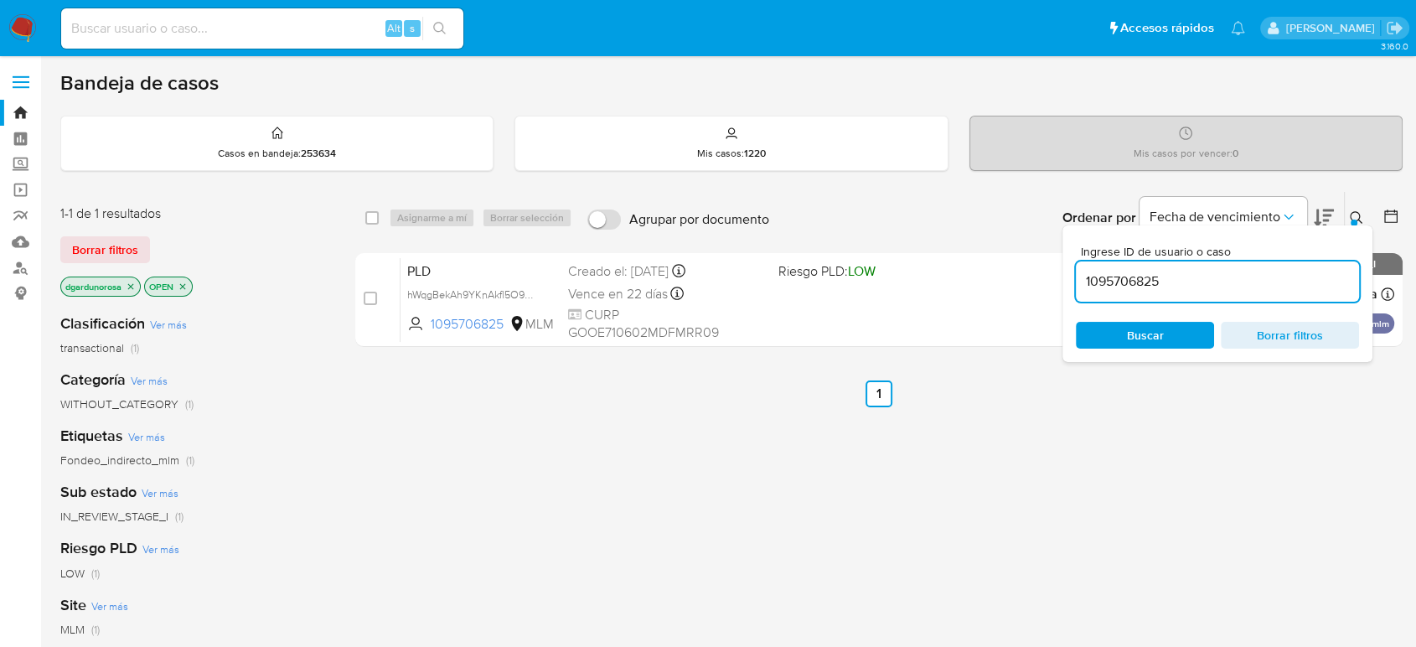
click at [1350, 219] on button at bounding box center [1358, 218] width 28 height 20
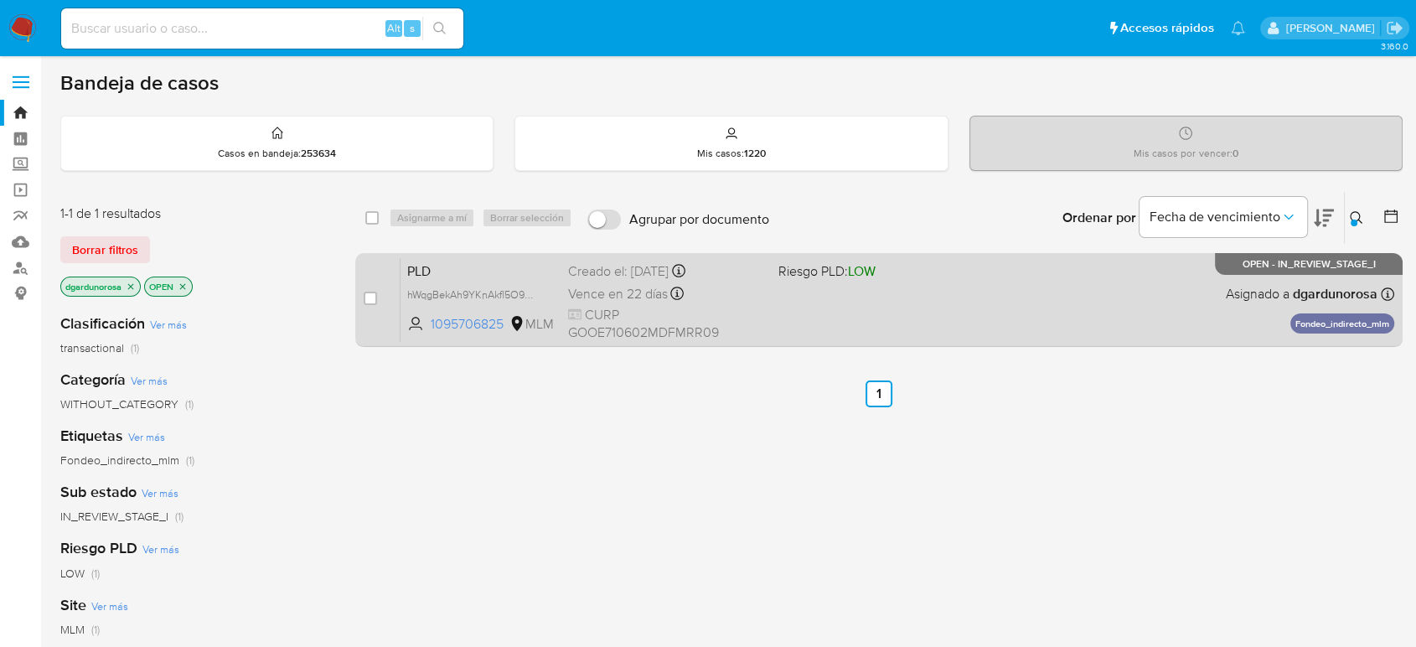
click at [1184, 305] on div "PLD hWqgBekAh9YKnAkfl5O9WztP 1095706825 MLM Riesgo PLD: LOW Creado el: 12/08/20…" at bounding box center [896, 299] width 993 height 85
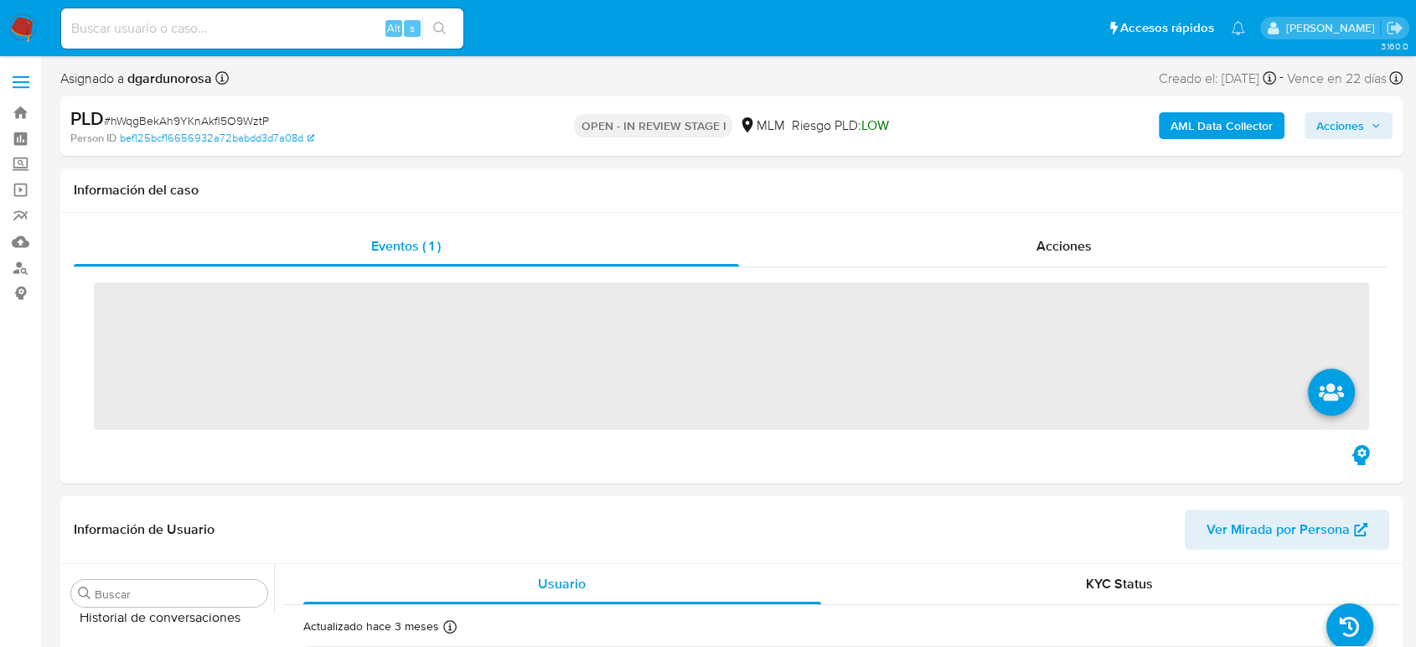
scroll to position [708, 0]
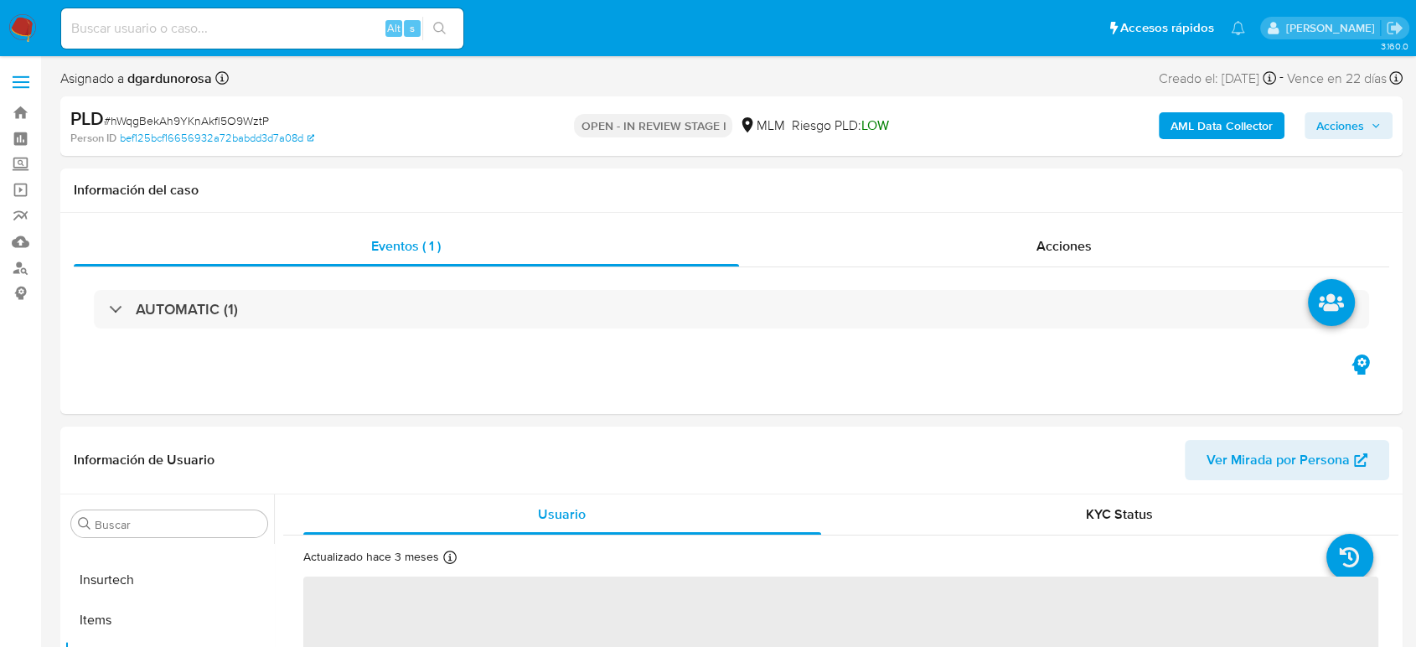
select select "10"
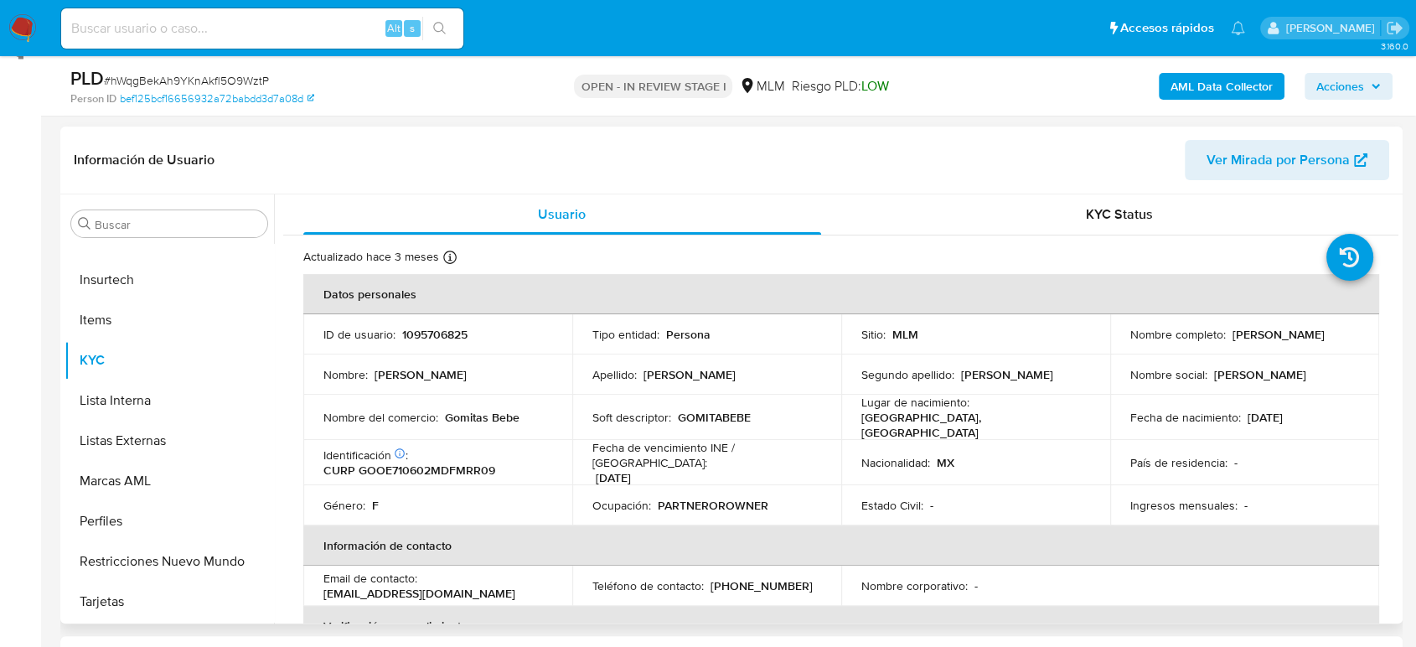
scroll to position [279, 0]
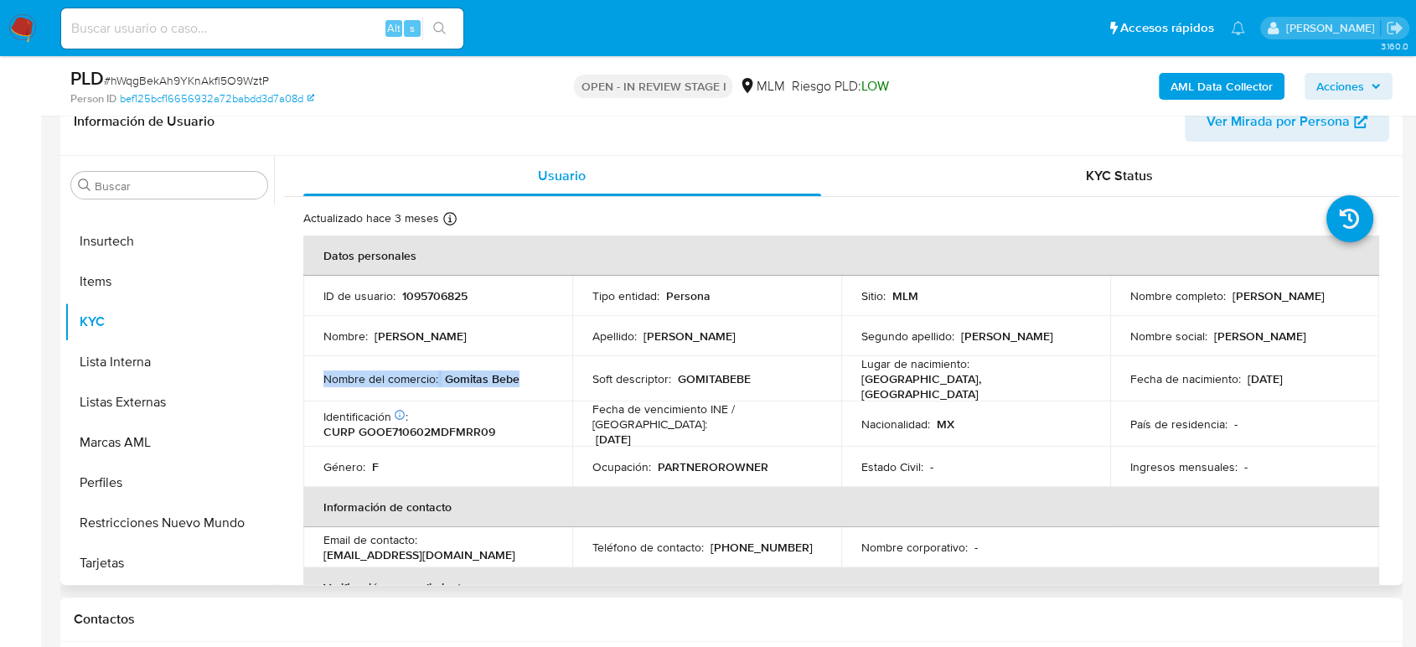
drag, startPoint x: 529, startPoint y: 372, endPoint x: 307, endPoint y: 372, distance: 221.1
click at [307, 372] on td "Nombre del comercio : Gomitas Bebe" at bounding box center [437, 378] width 269 height 45
copy div "Nombre del comercio : Gomitas Bebe"
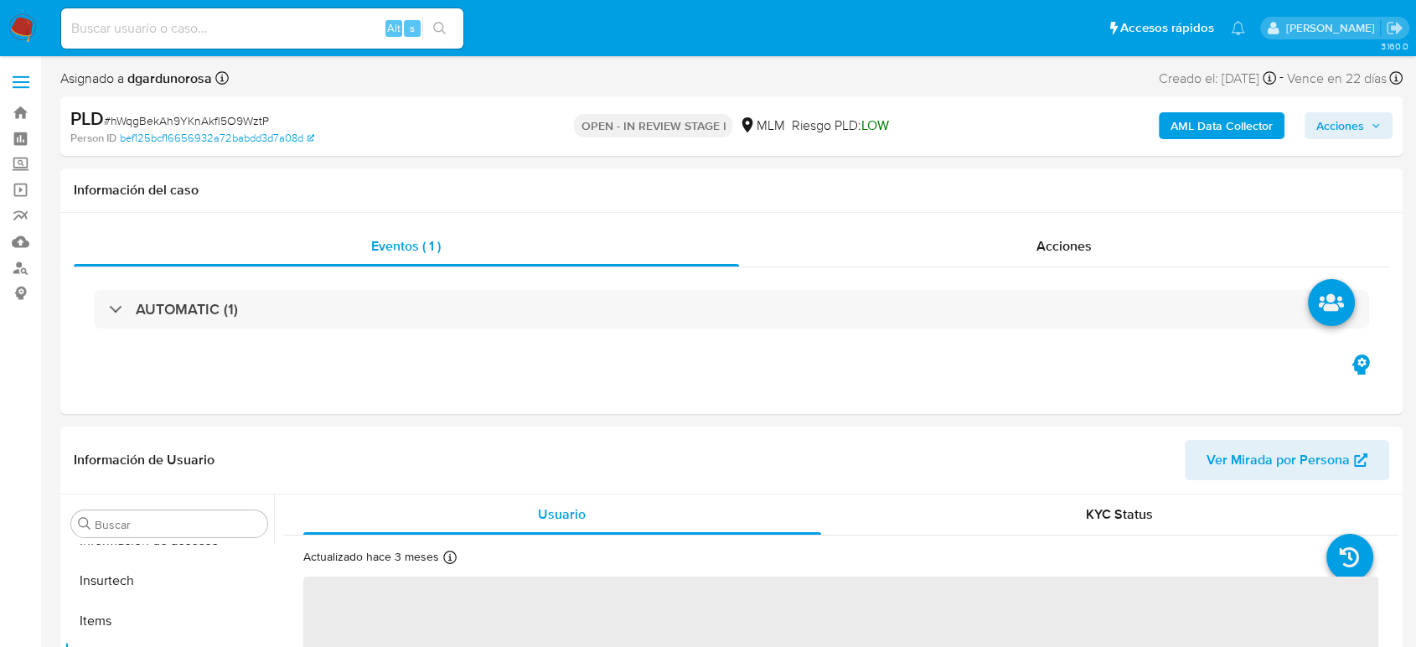
scroll to position [708, 0]
select select "10"
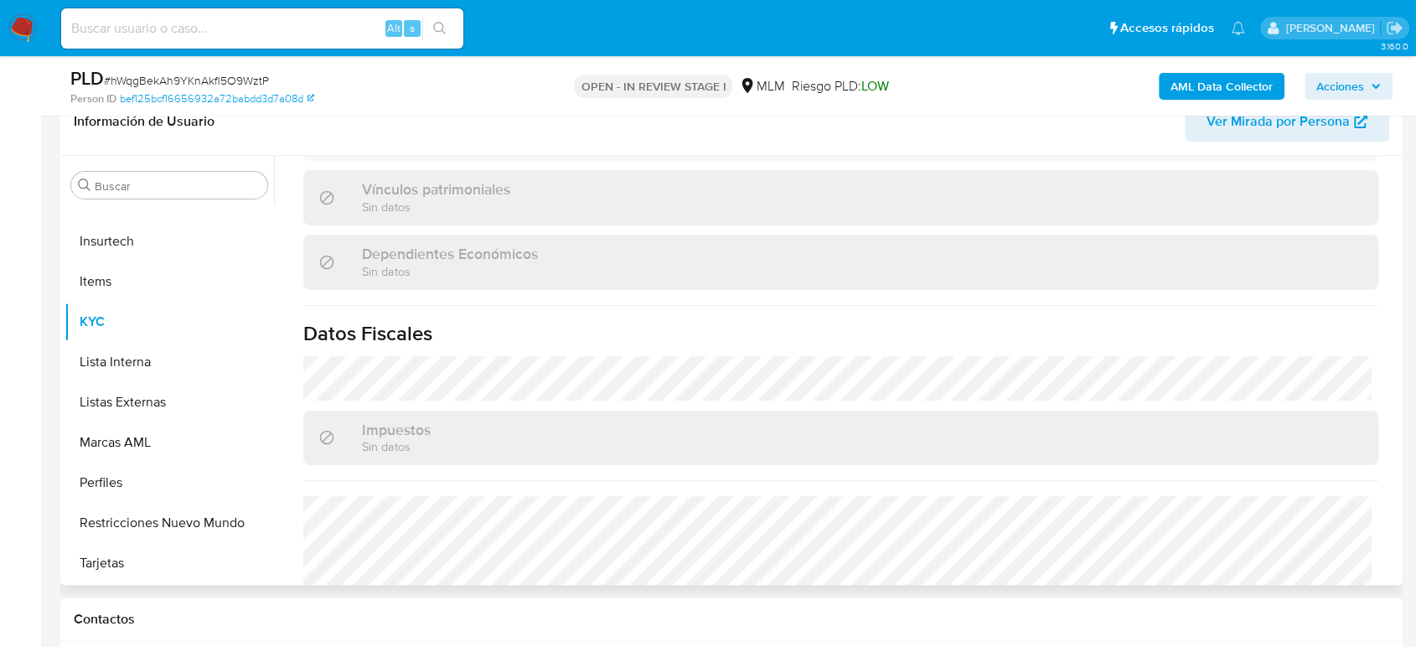
scroll to position [1052, 0]
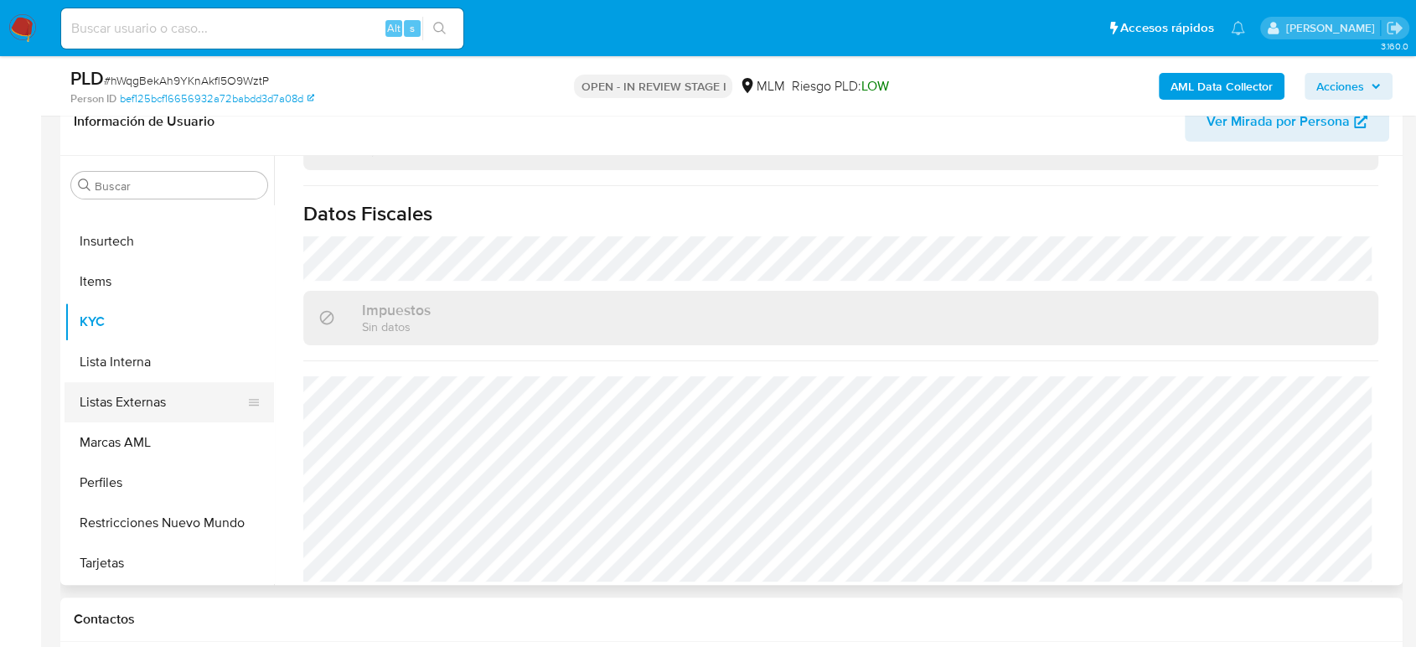
click at [153, 407] on button "Listas Externas" at bounding box center [162, 402] width 196 height 40
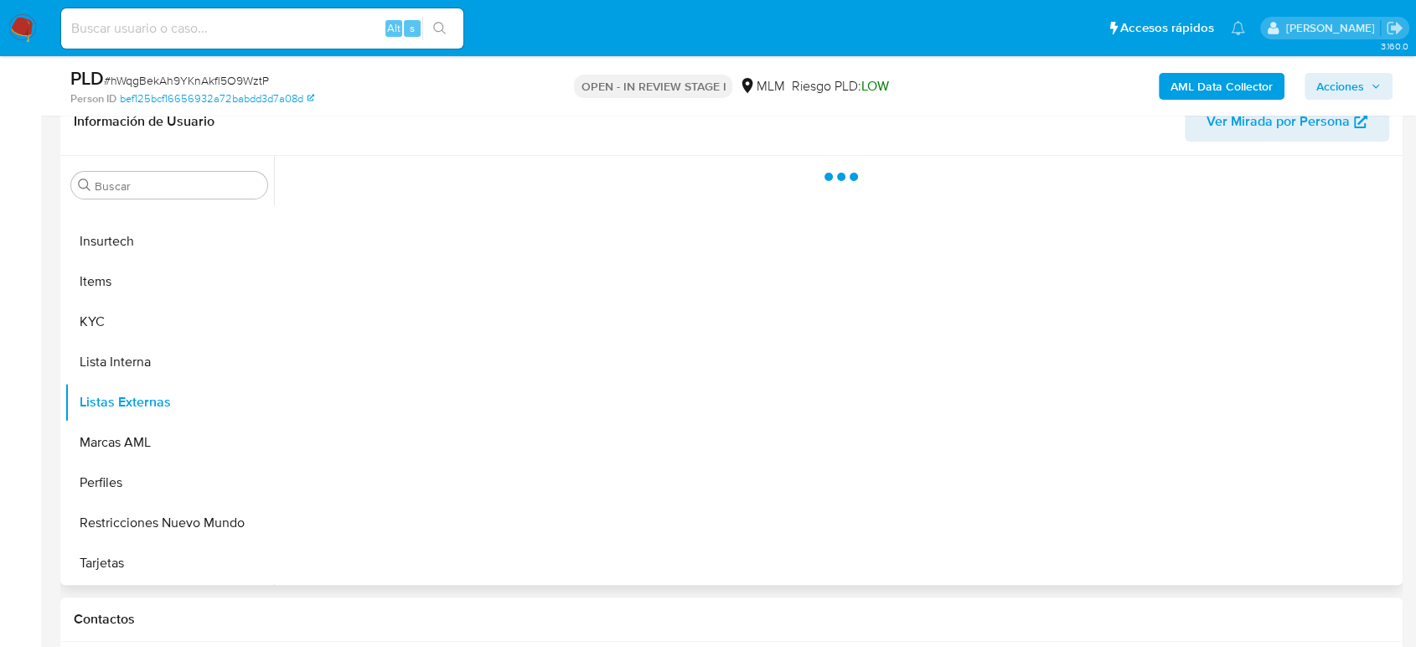
scroll to position [0, 0]
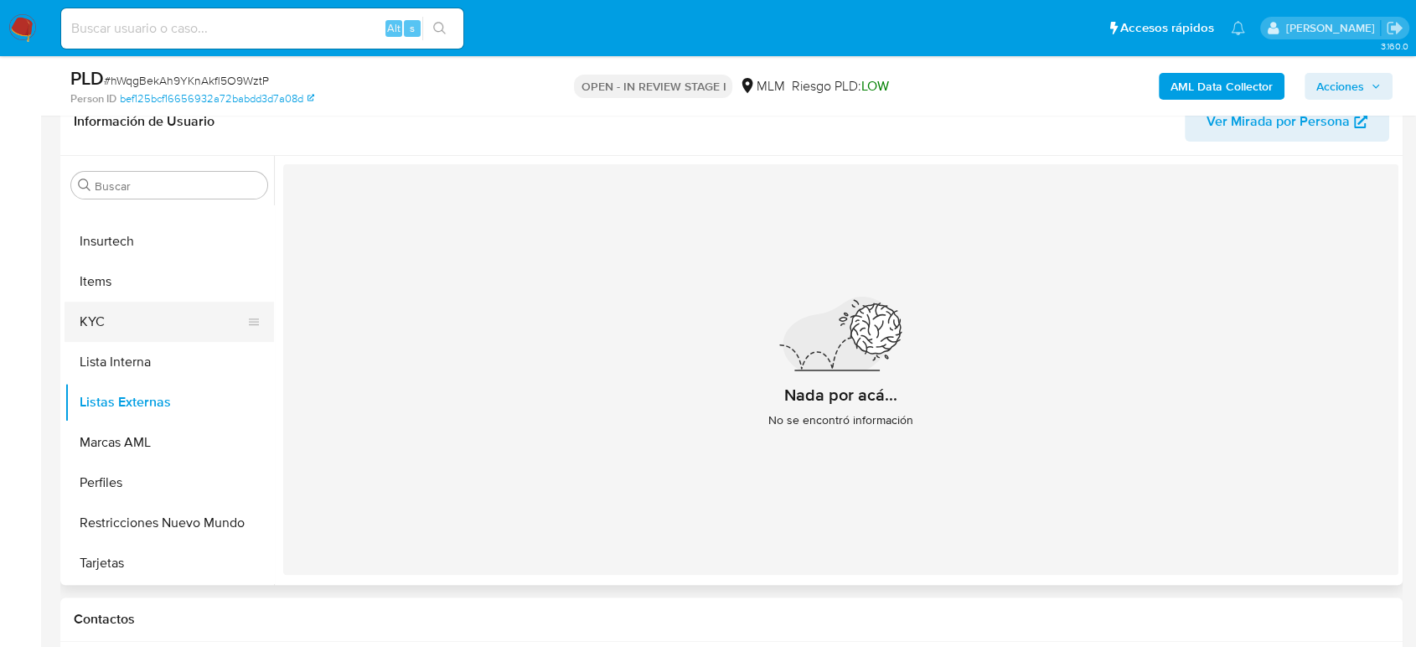
click at [123, 326] on button "KYC" at bounding box center [162, 322] width 196 height 40
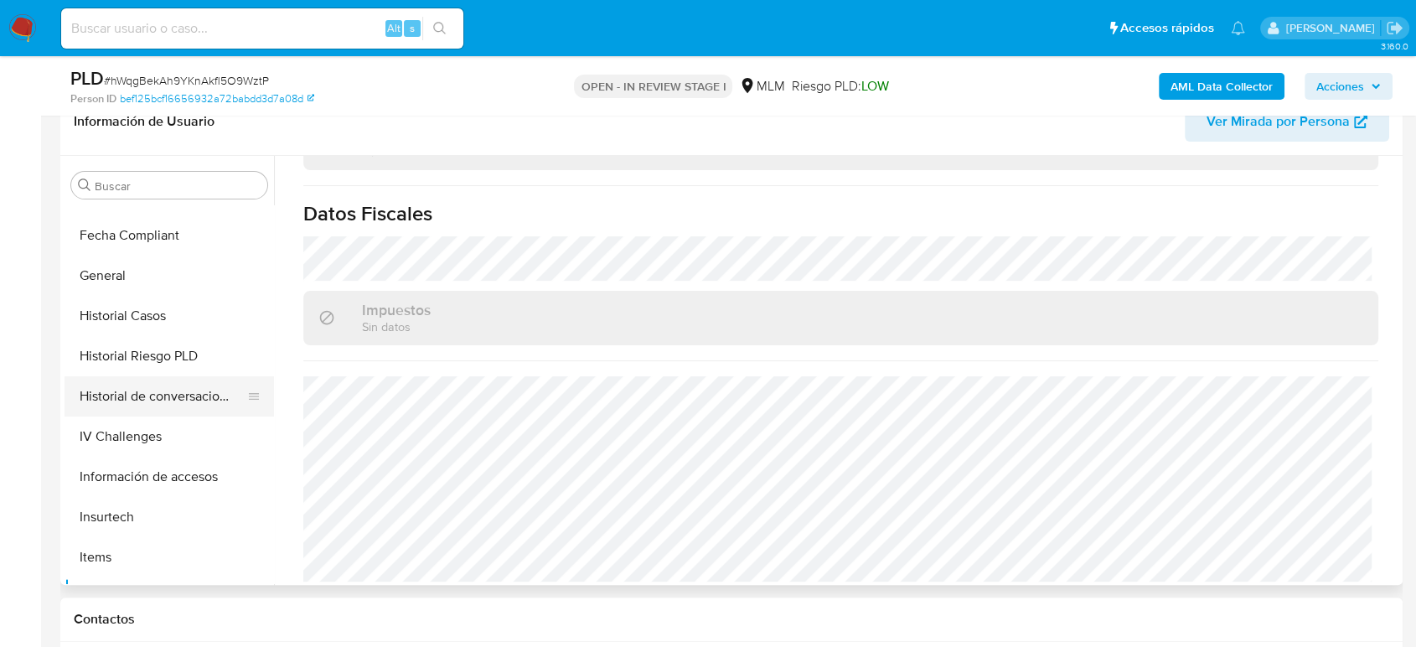
scroll to position [429, 0]
click at [140, 293] on button "General" at bounding box center [162, 279] width 196 height 40
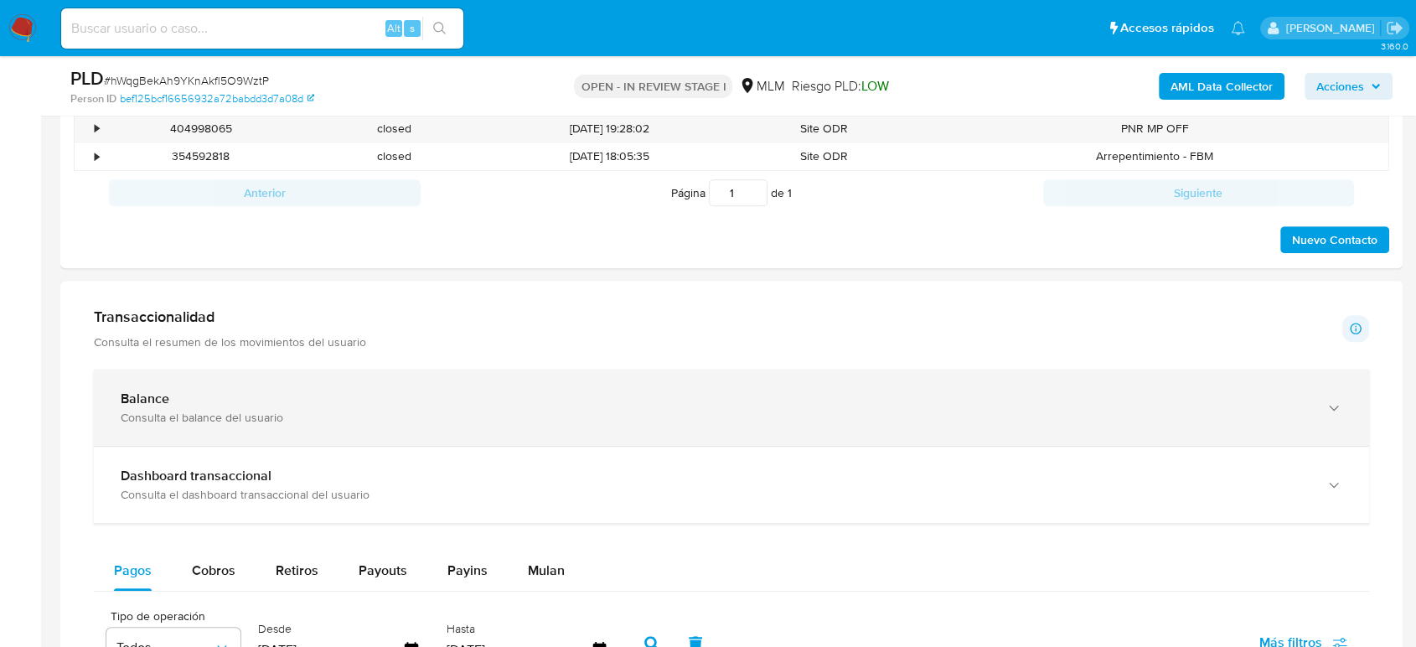
scroll to position [931, 0]
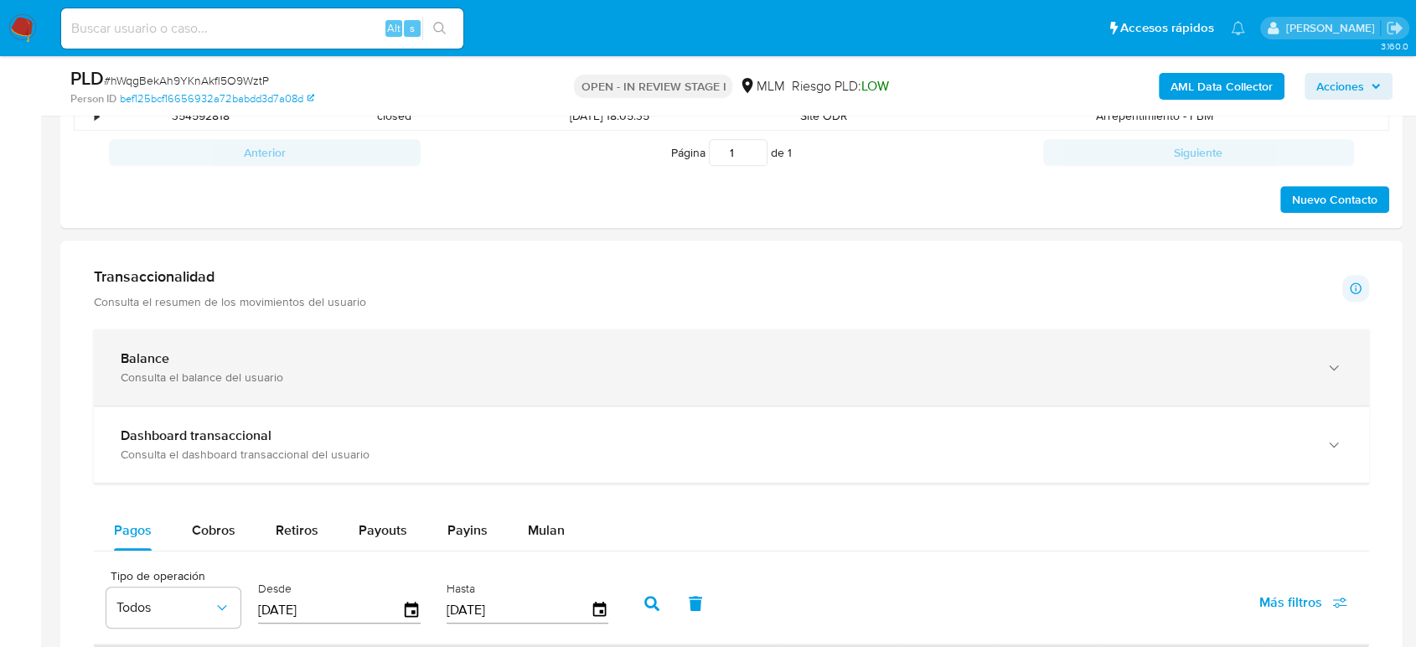
click at [346, 366] on div "Balance" at bounding box center [715, 358] width 1188 height 17
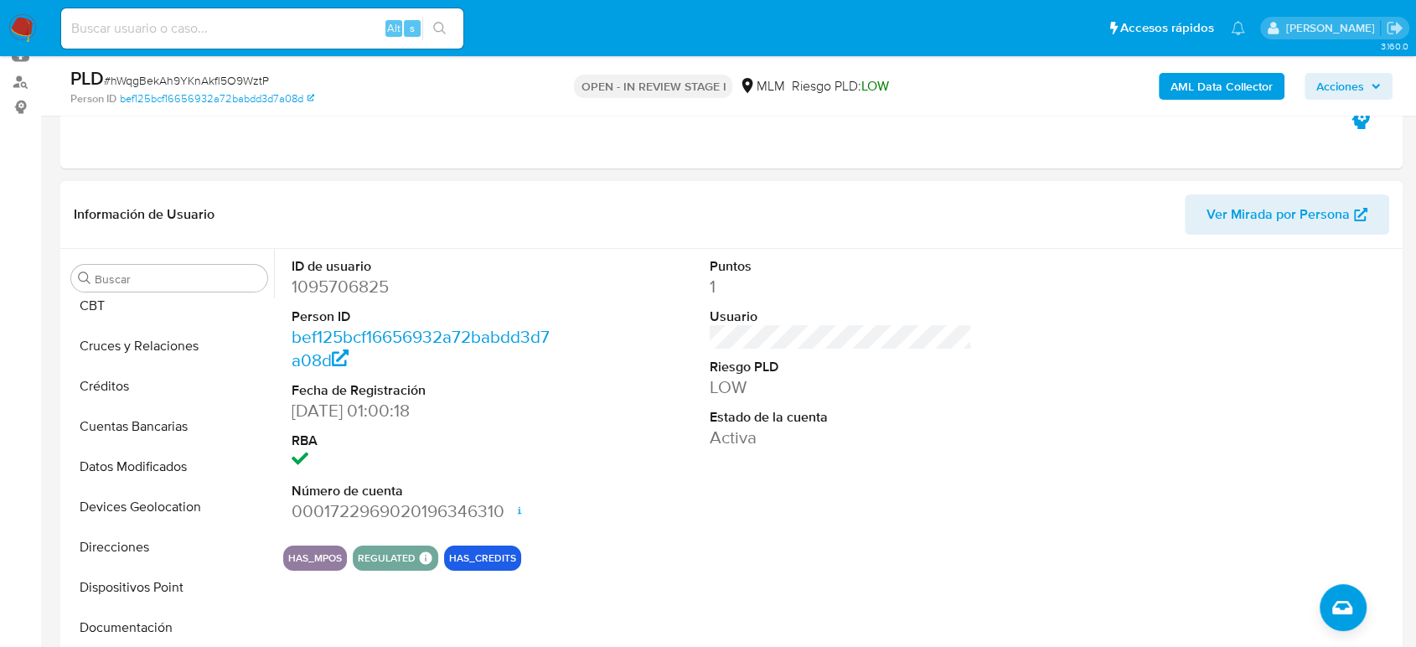
scroll to position [56, 0]
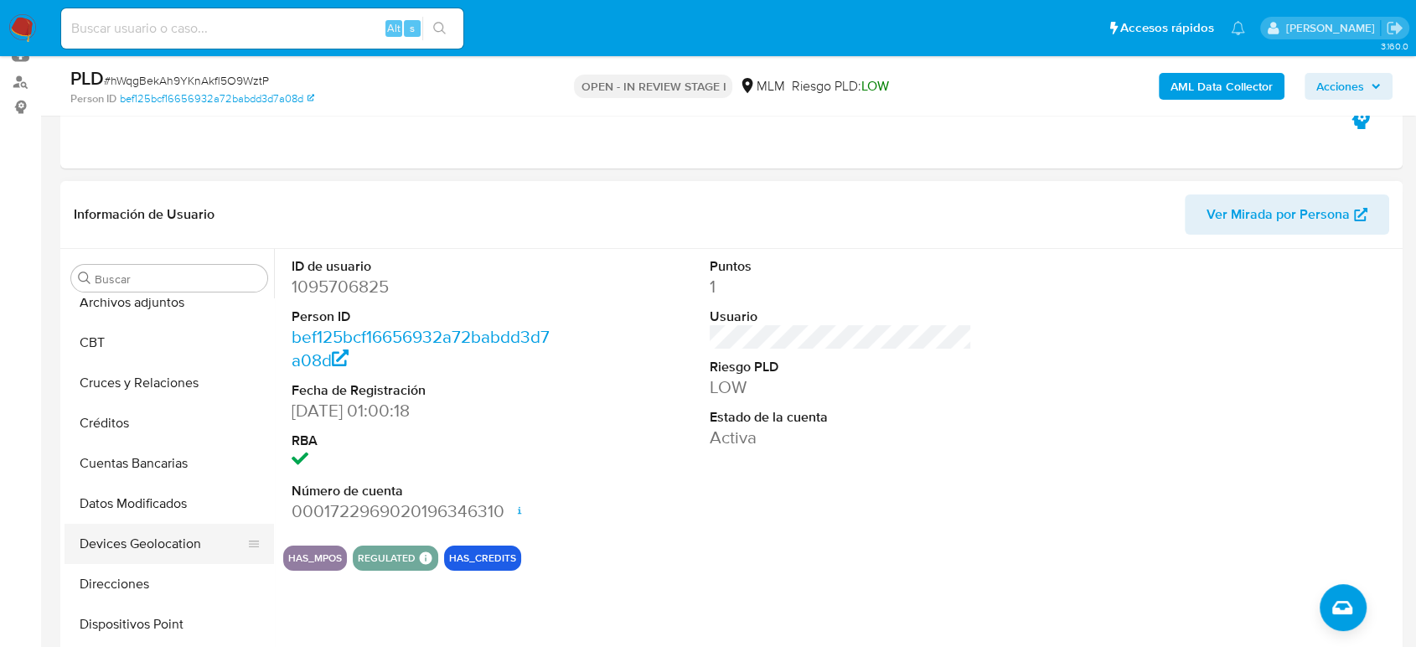
drag, startPoint x: 166, startPoint y: 542, endPoint x: 266, endPoint y: 542, distance: 99.7
click at [166, 542] on button "Devices Geolocation" at bounding box center [162, 544] width 196 height 40
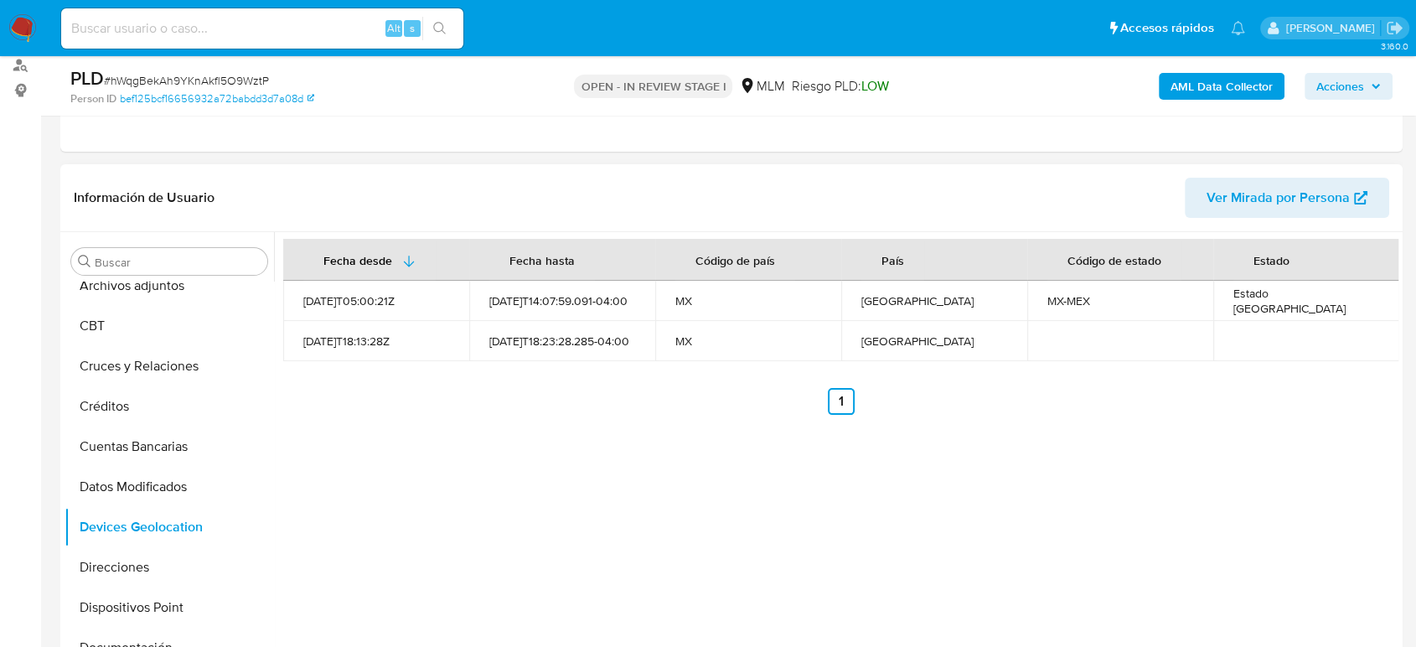
scroll to position [186, 0]
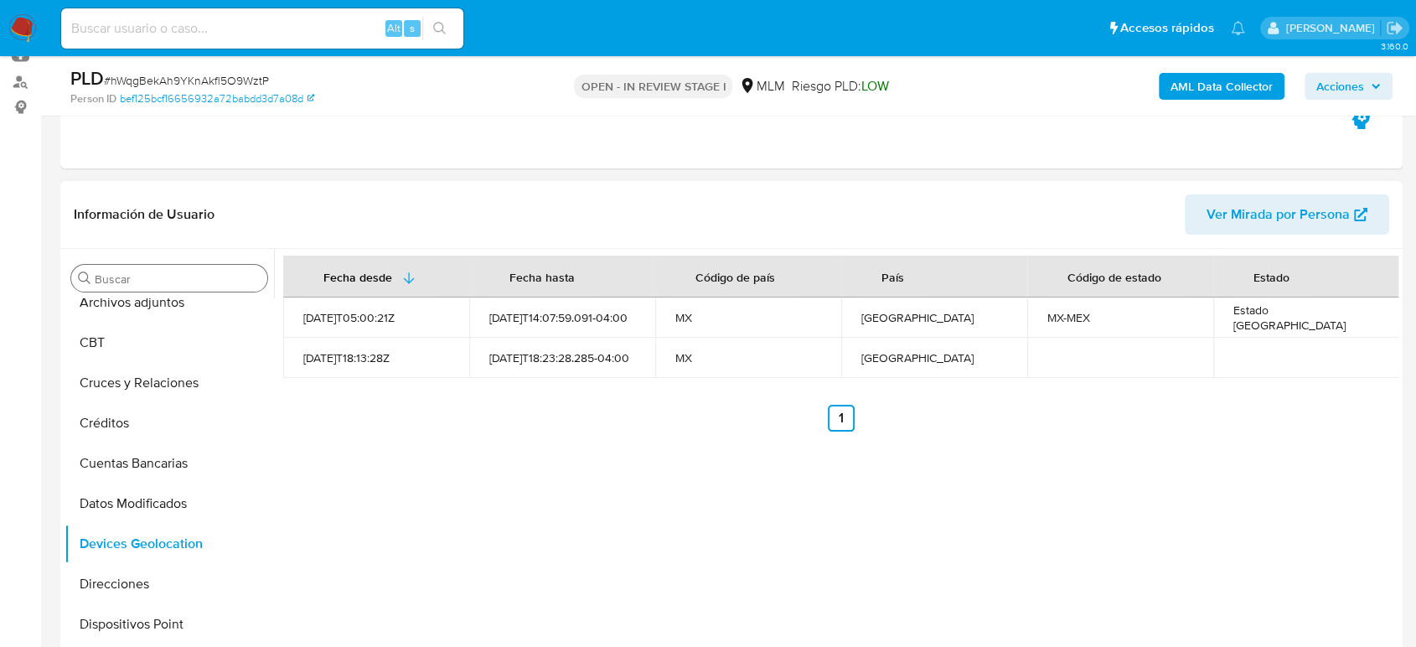
click at [188, 274] on input "Buscar" at bounding box center [178, 278] width 166 height 15
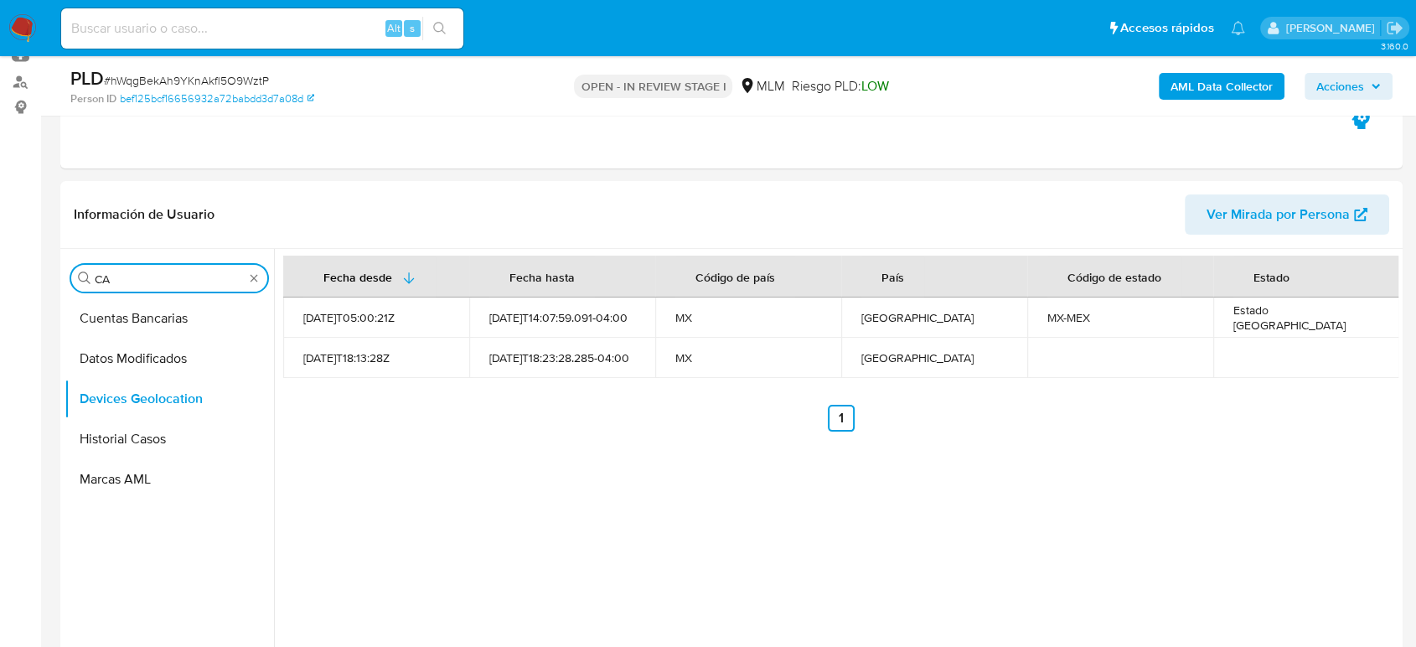
scroll to position [0, 0]
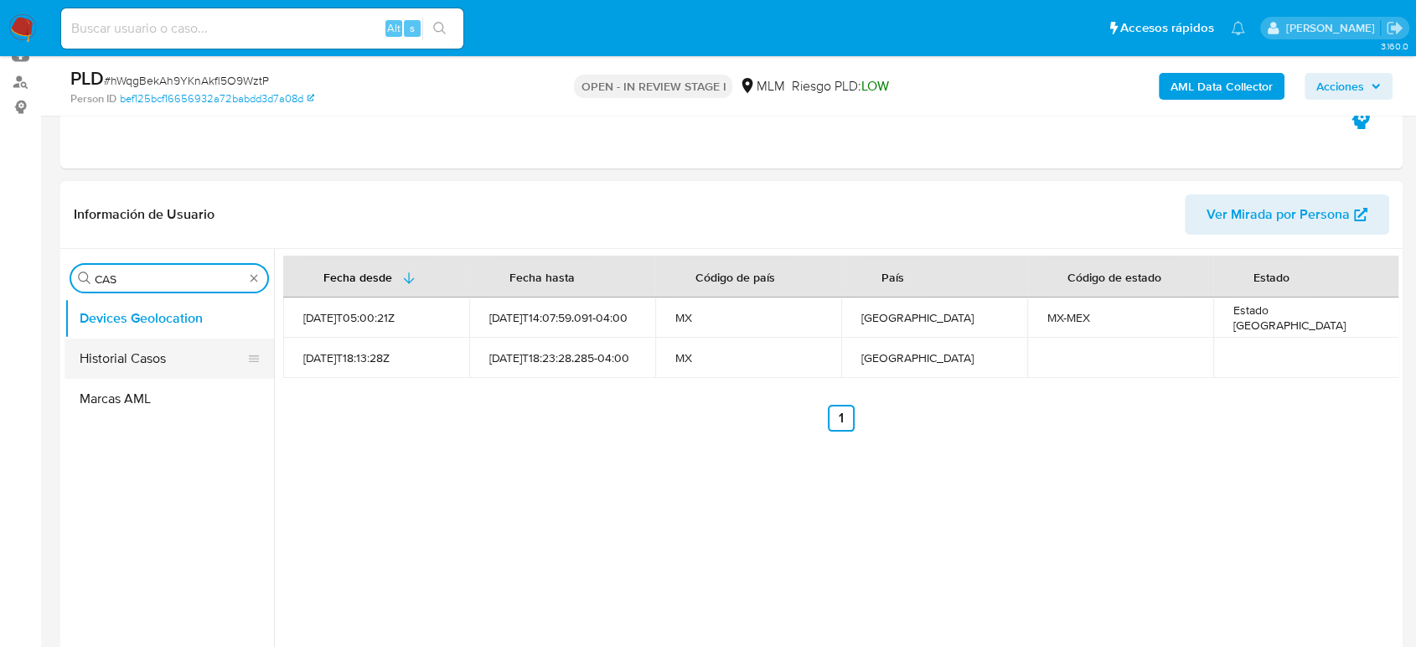
type input "CAS"
click at [128, 361] on button "Historial Casos" at bounding box center [162, 358] width 196 height 40
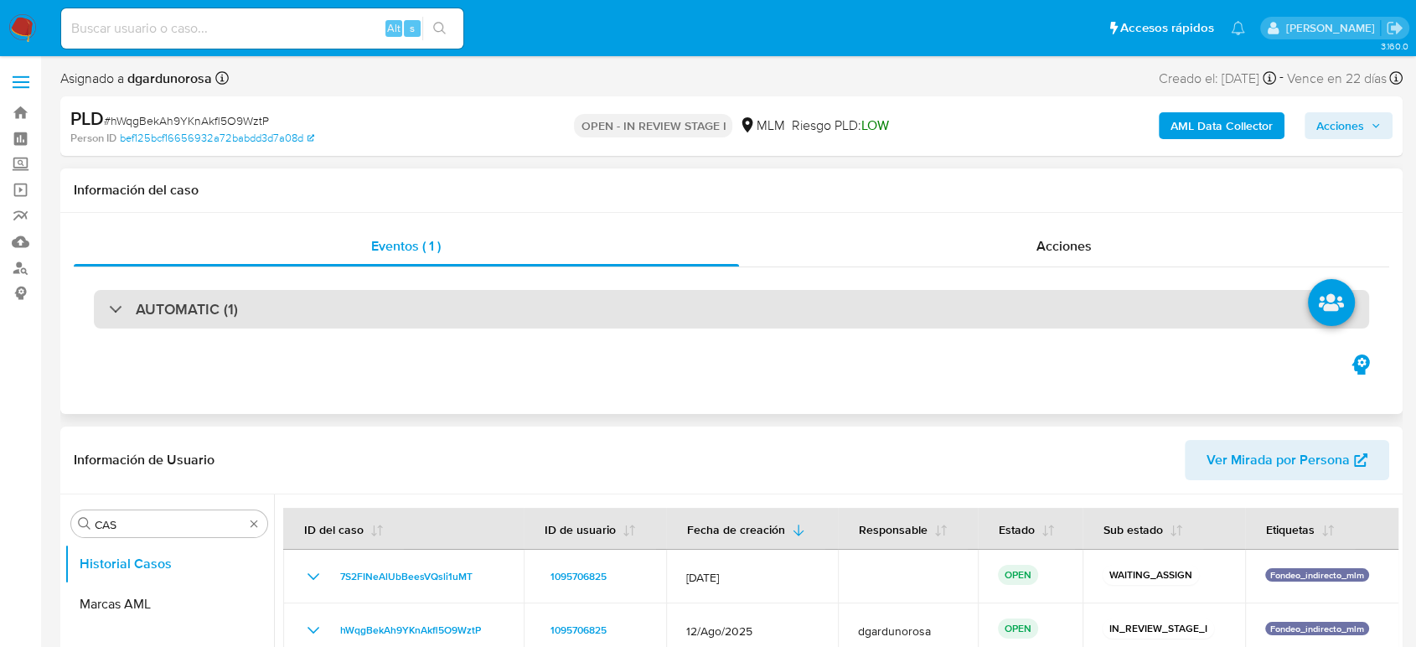
click at [366, 301] on div "AUTOMATIC (1)" at bounding box center [731, 309] width 1275 height 39
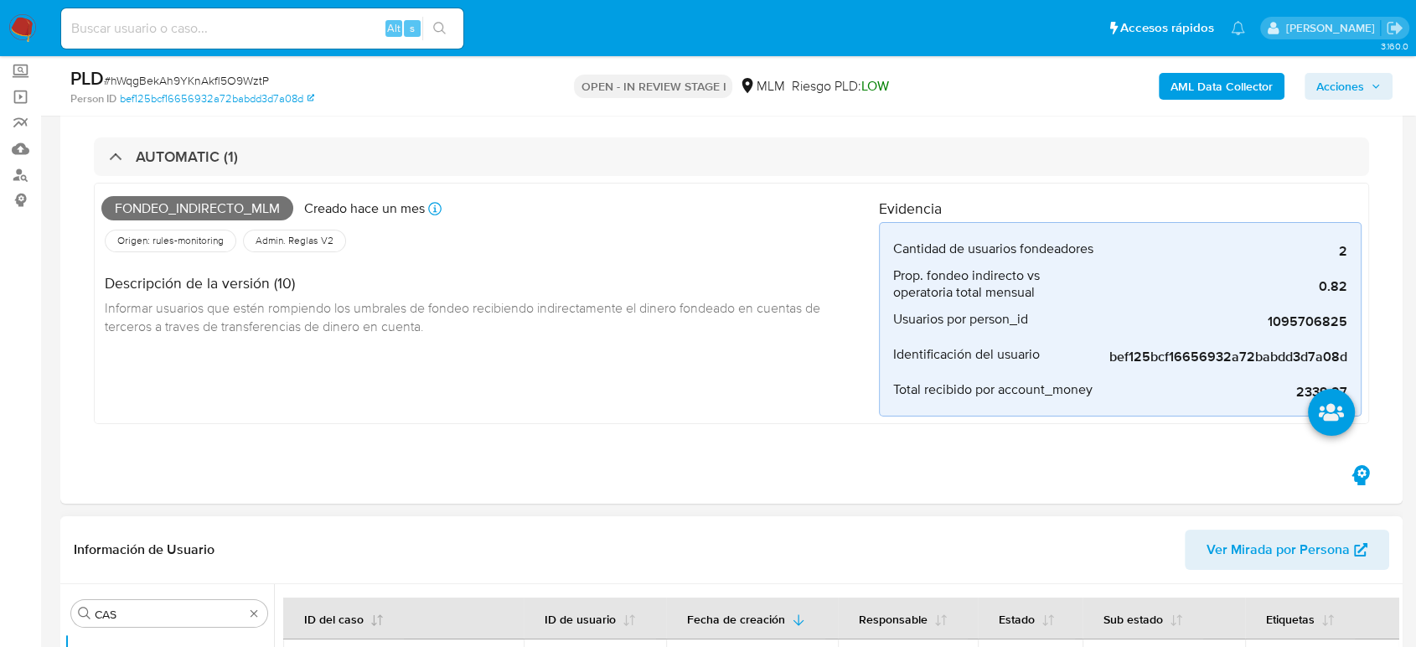
scroll to position [279, 0]
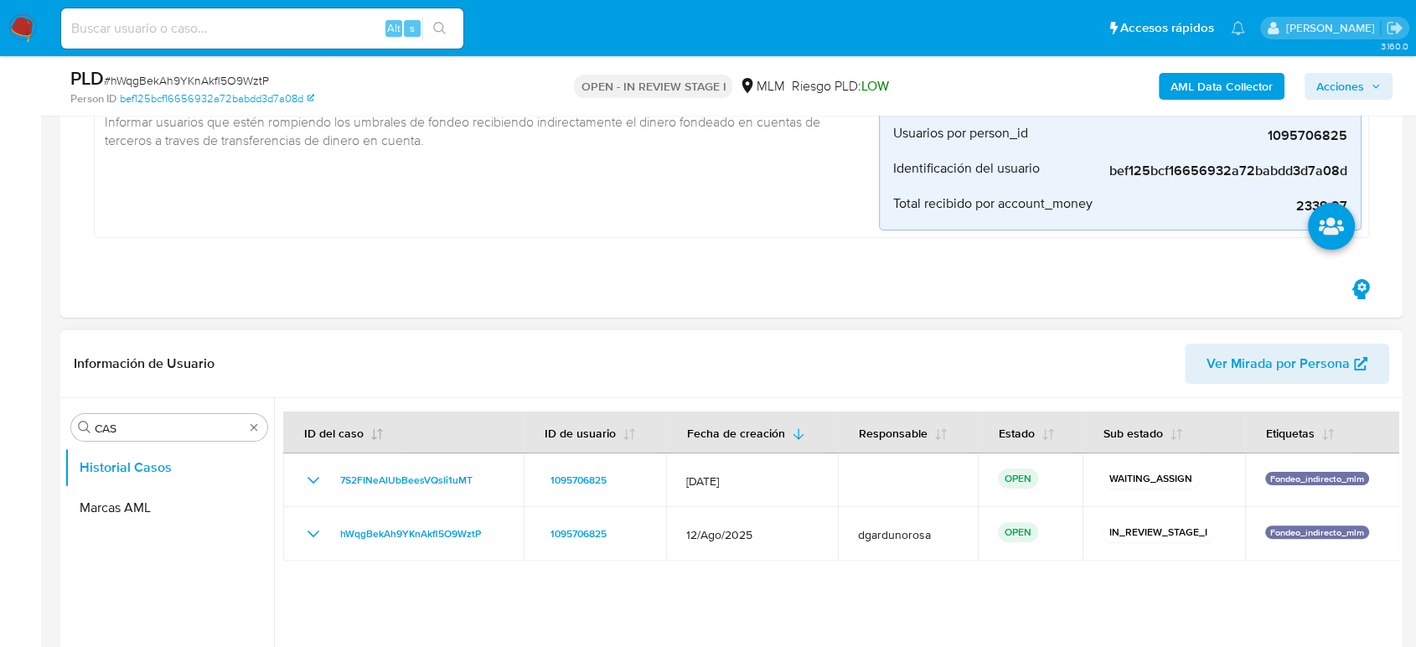
drag, startPoint x: 250, startPoint y: 420, endPoint x: 338, endPoint y: 431, distance: 88.6
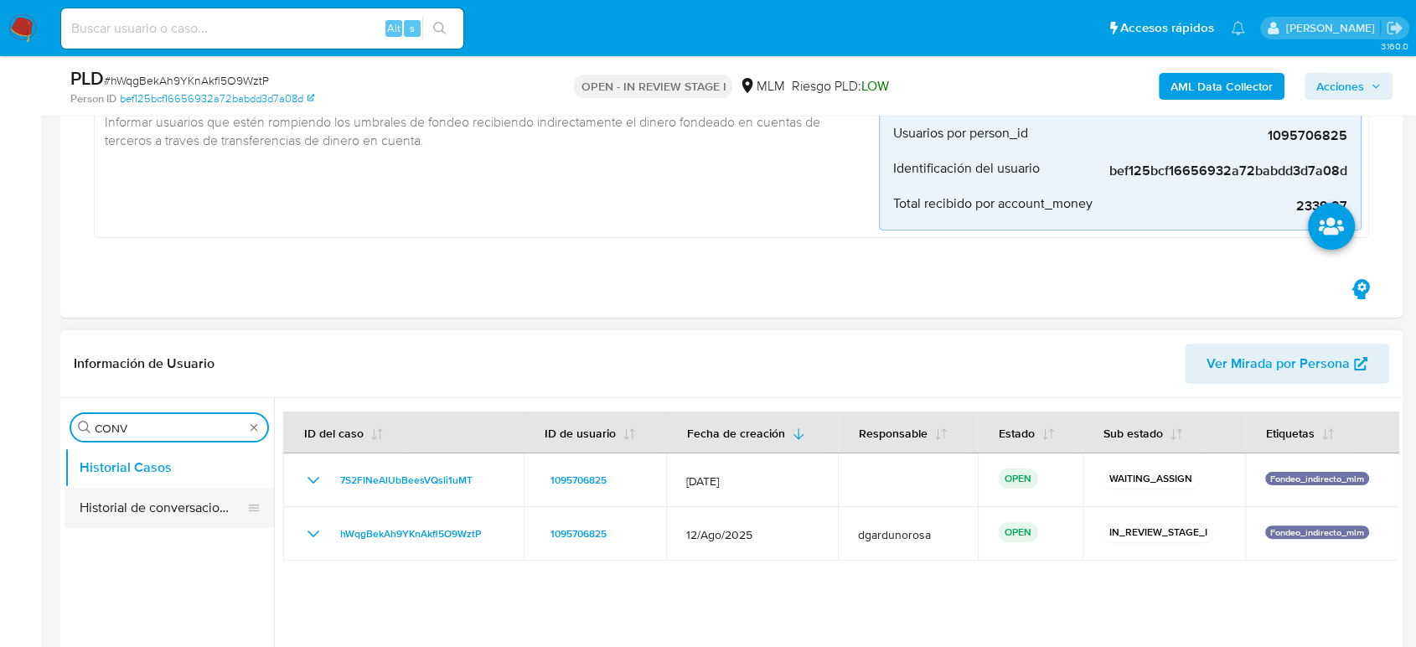
type input "CONV"
click at [186, 513] on button "Historial de conversaciones" at bounding box center [162, 508] width 196 height 40
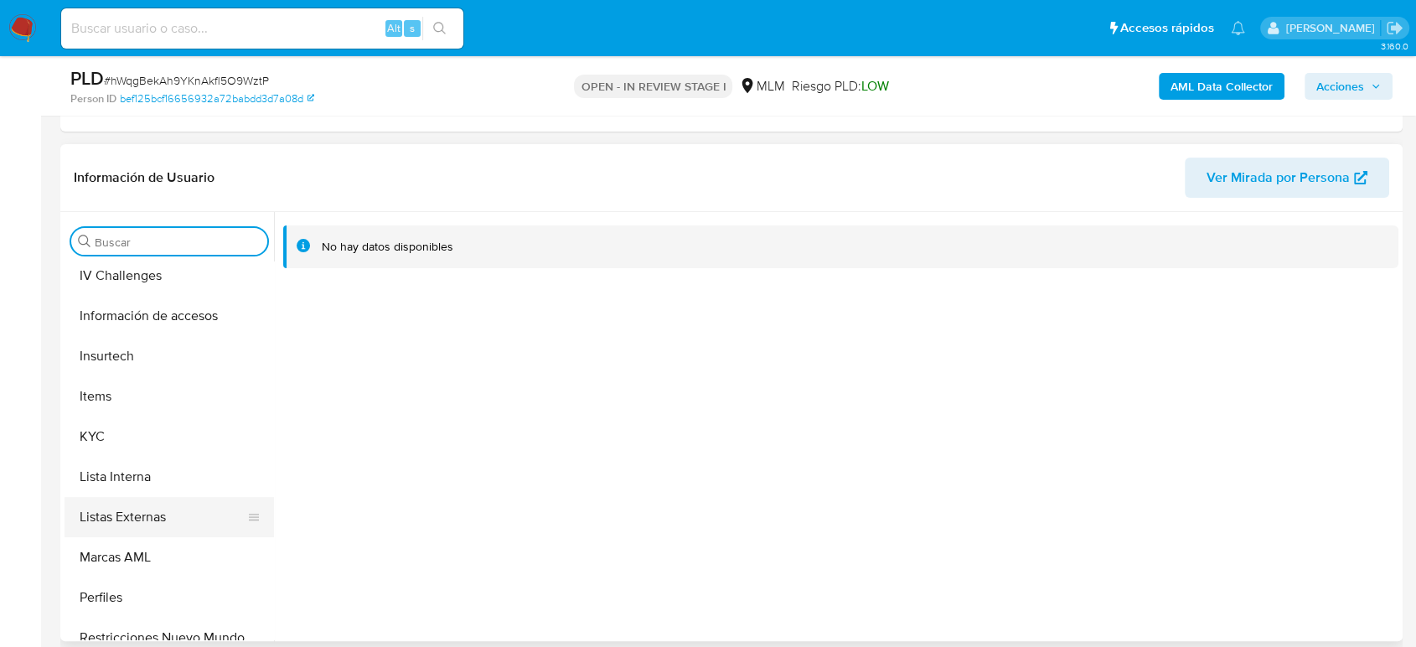
scroll to position [651, 0]
click at [123, 431] on button "KYC" at bounding box center [162, 435] width 196 height 40
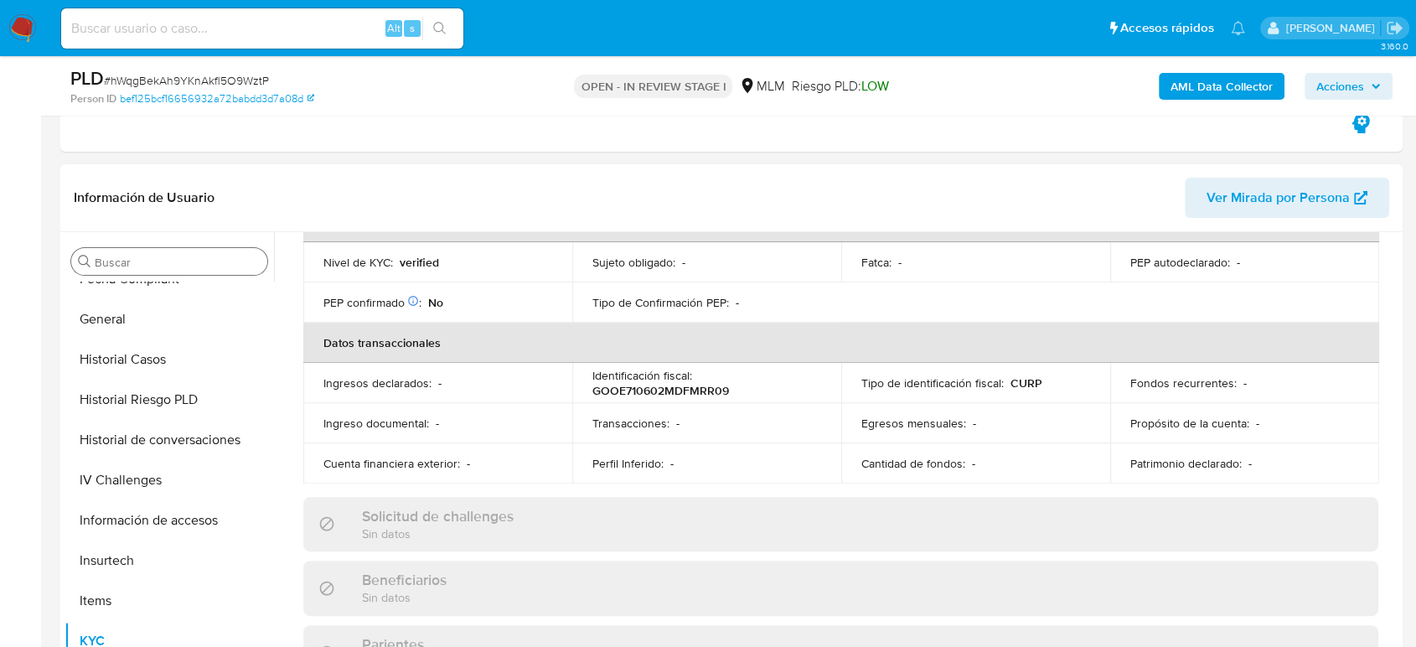
scroll to position [214, 0]
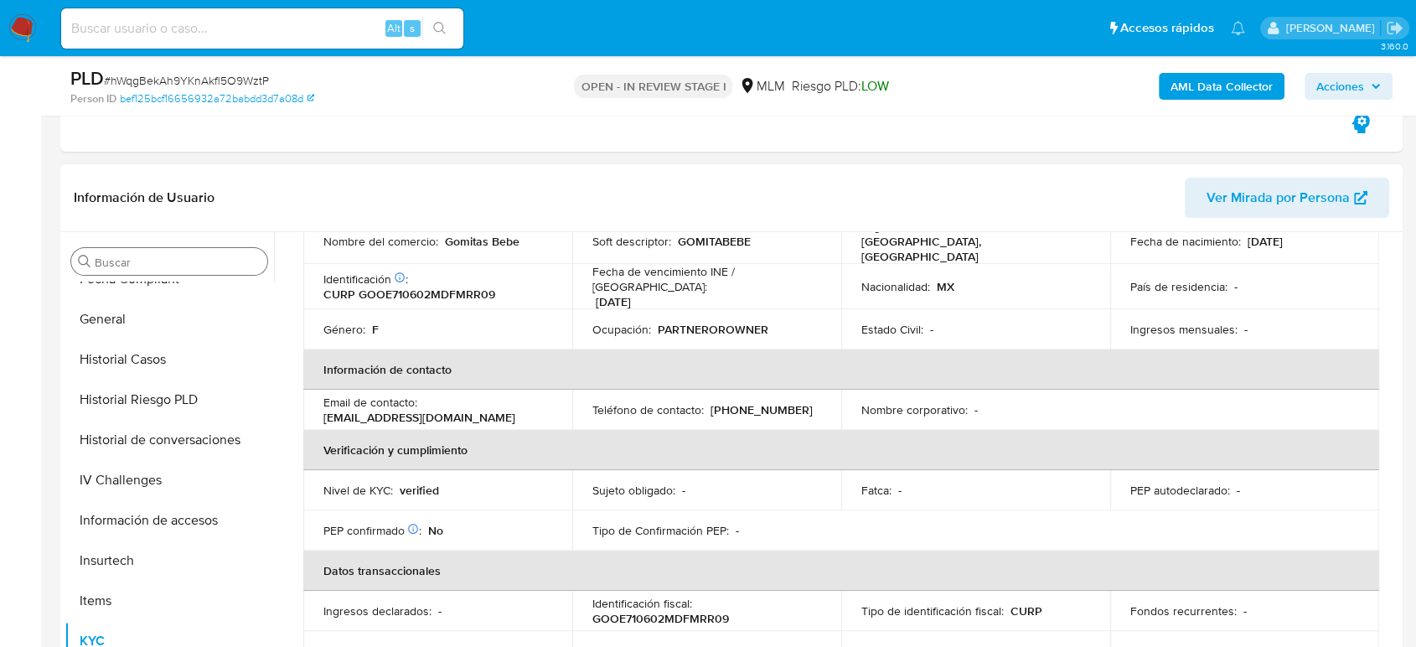
click at [756, 404] on p "[PHONE_NUMBER]" at bounding box center [761, 409] width 102 height 15
copy p "24814072"
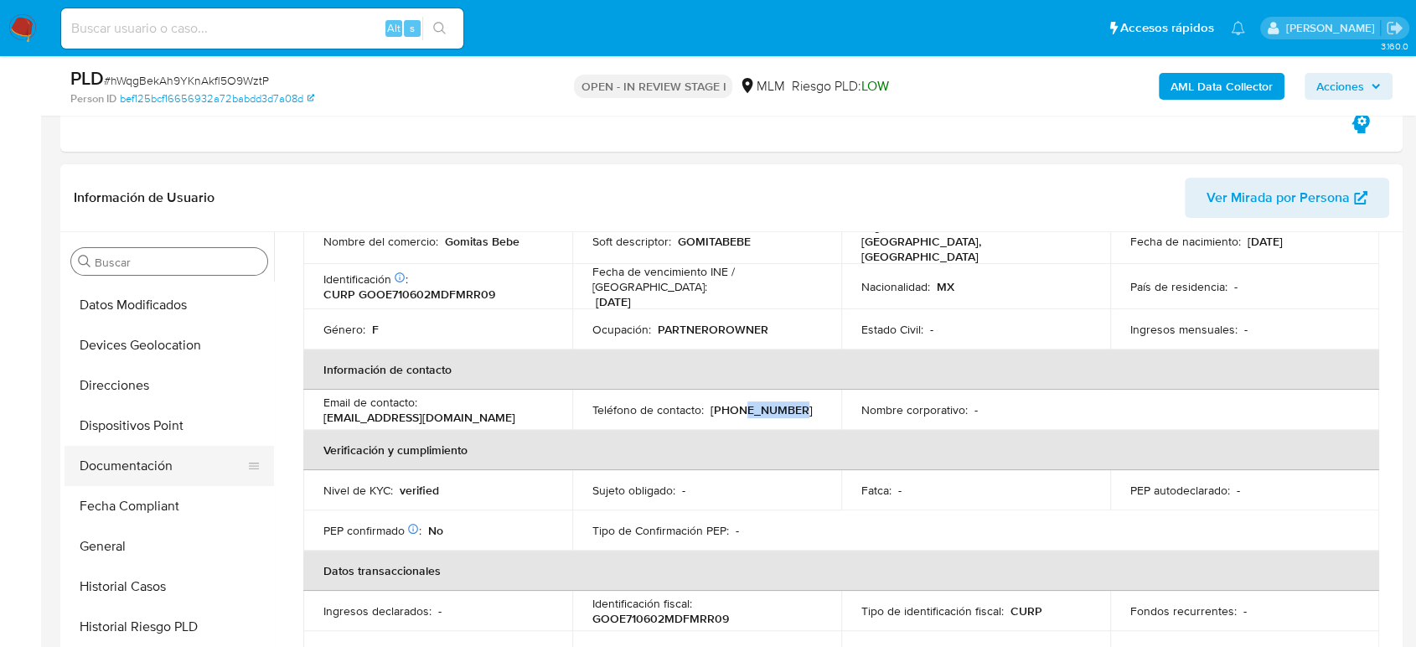
scroll to position [279, 0]
click at [174, 421] on button "Documentación" at bounding box center [162, 425] width 196 height 40
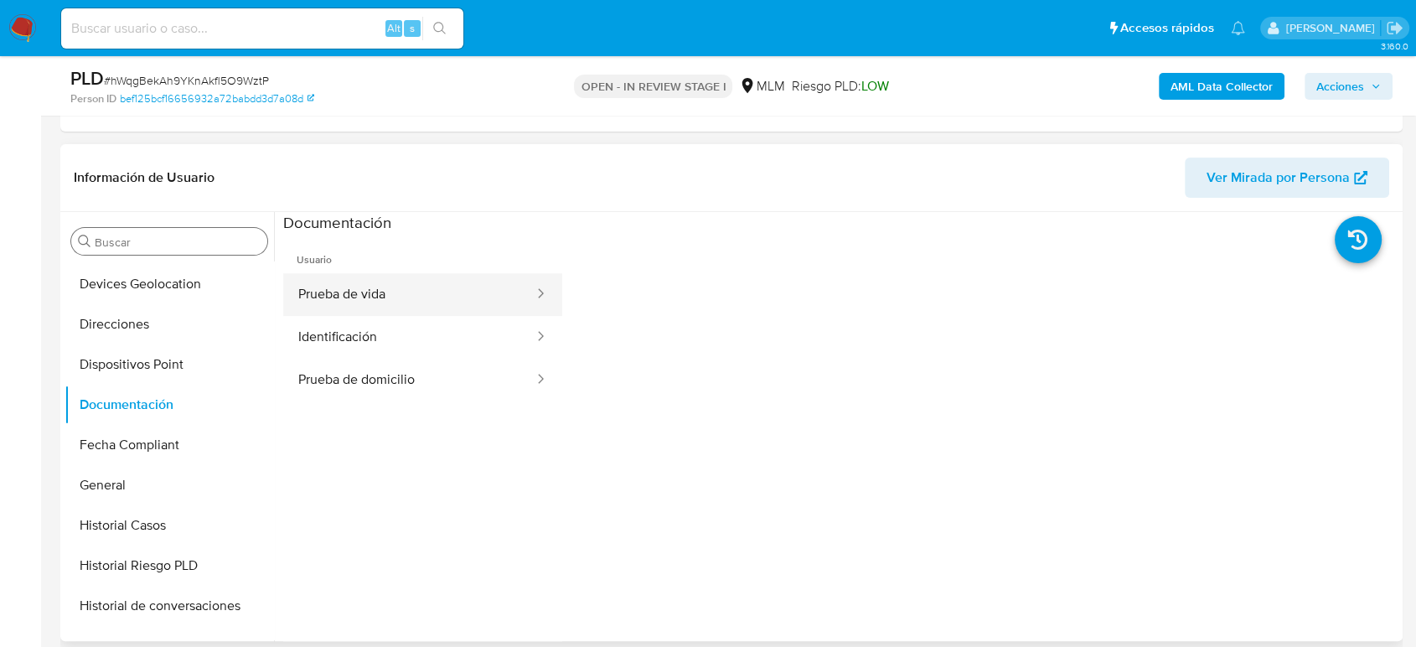
click at [474, 306] on button "Prueba de vida" at bounding box center [409, 294] width 252 height 43
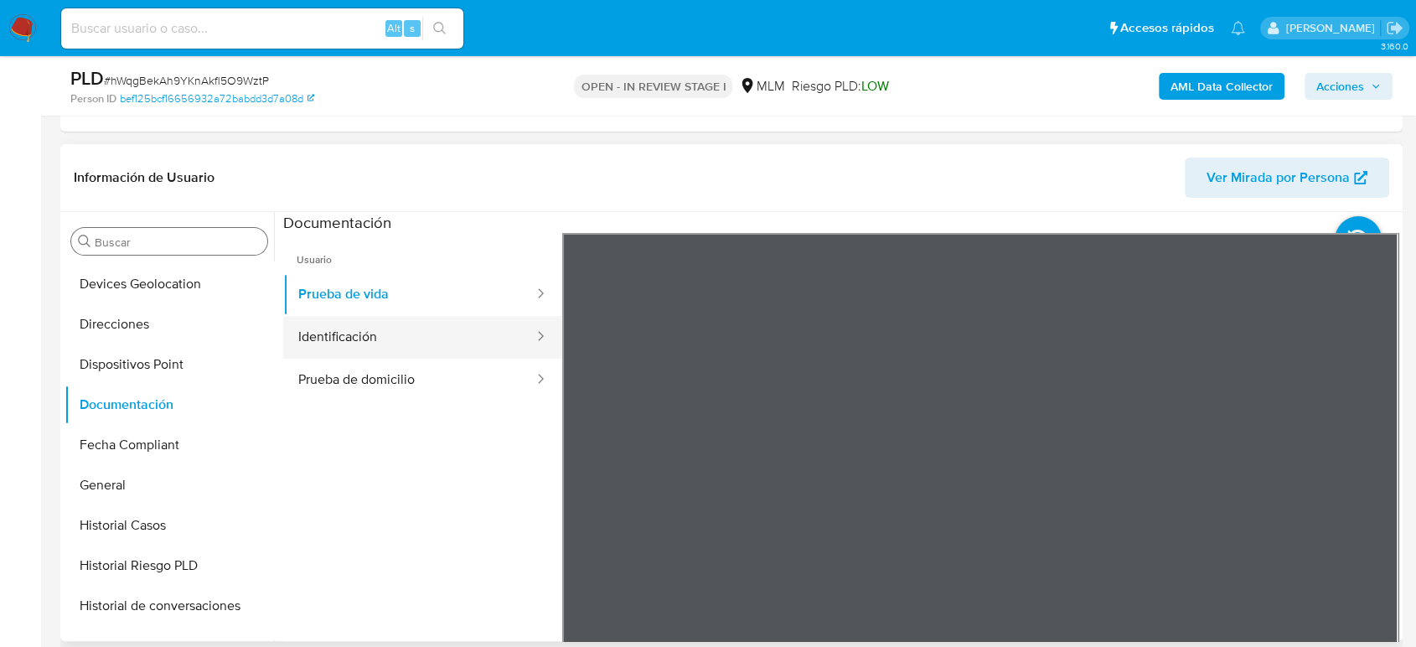
click at [433, 353] on button "Identificación" at bounding box center [409, 337] width 252 height 43
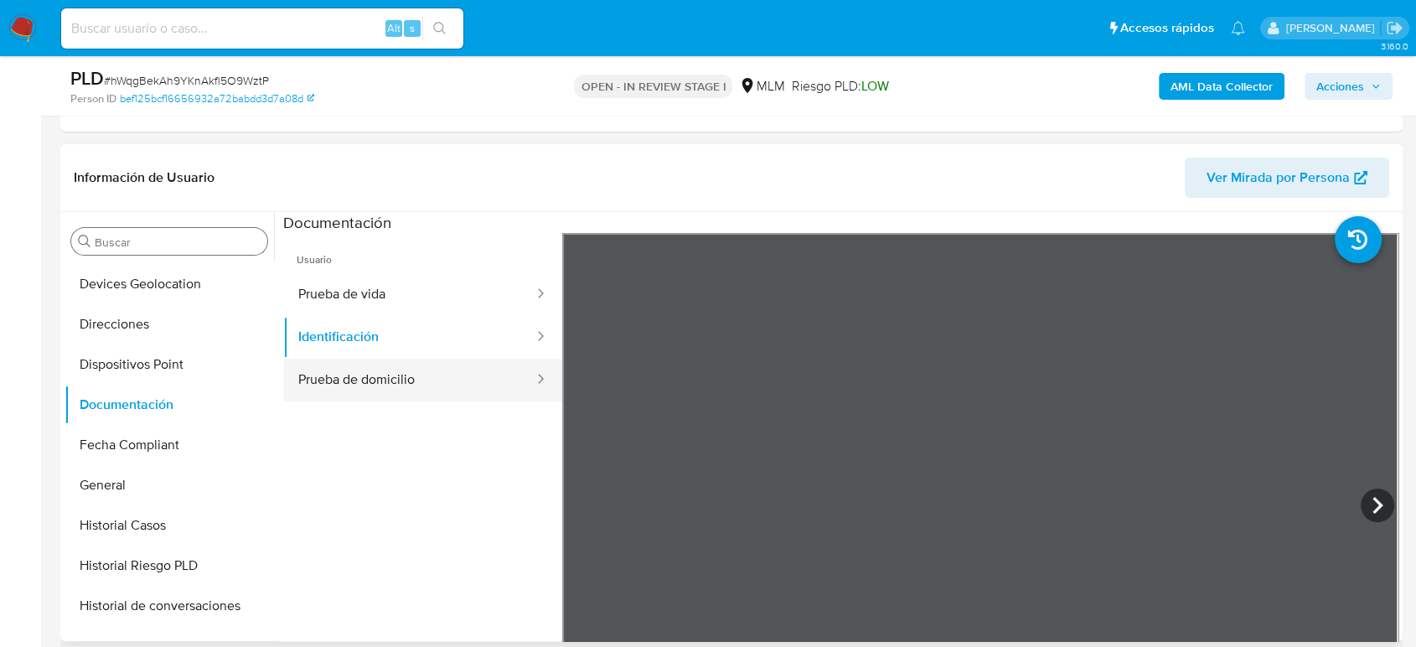
click at [411, 384] on button "Prueba de domicilio" at bounding box center [409, 380] width 252 height 43
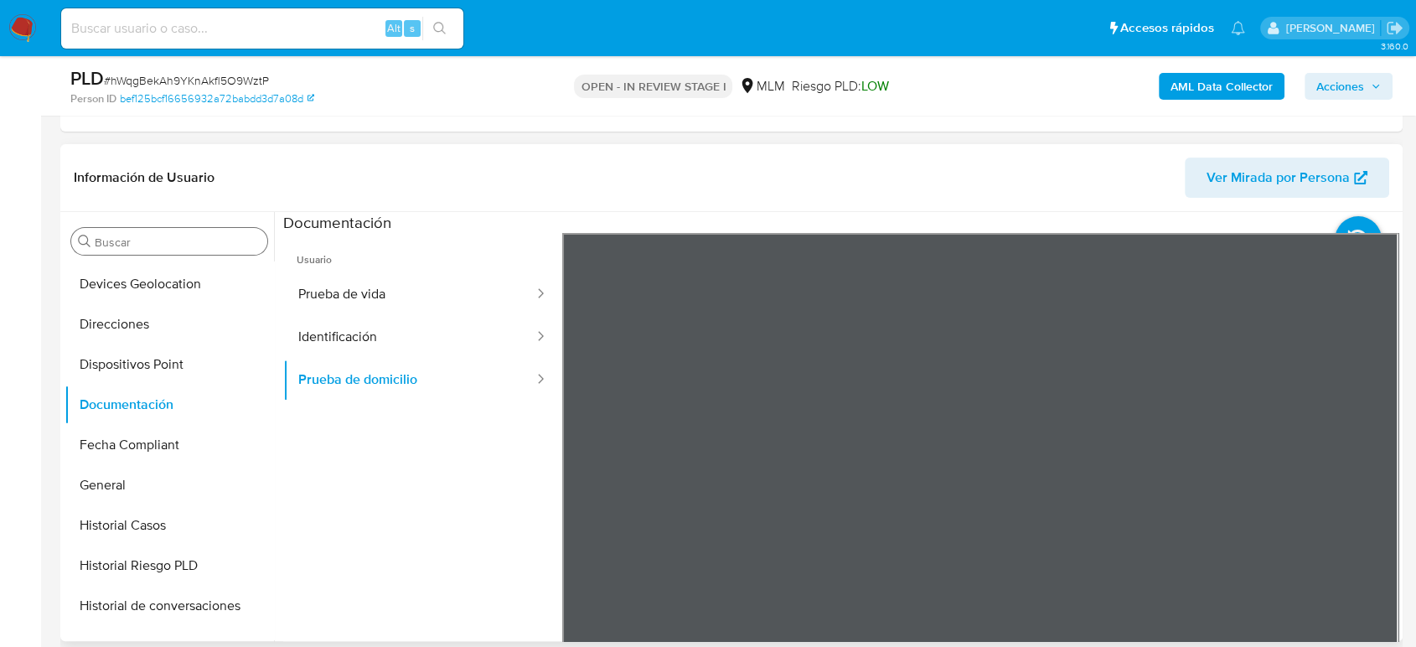
scroll to position [88, 0]
